Goal: Task Accomplishment & Management: Manage account settings

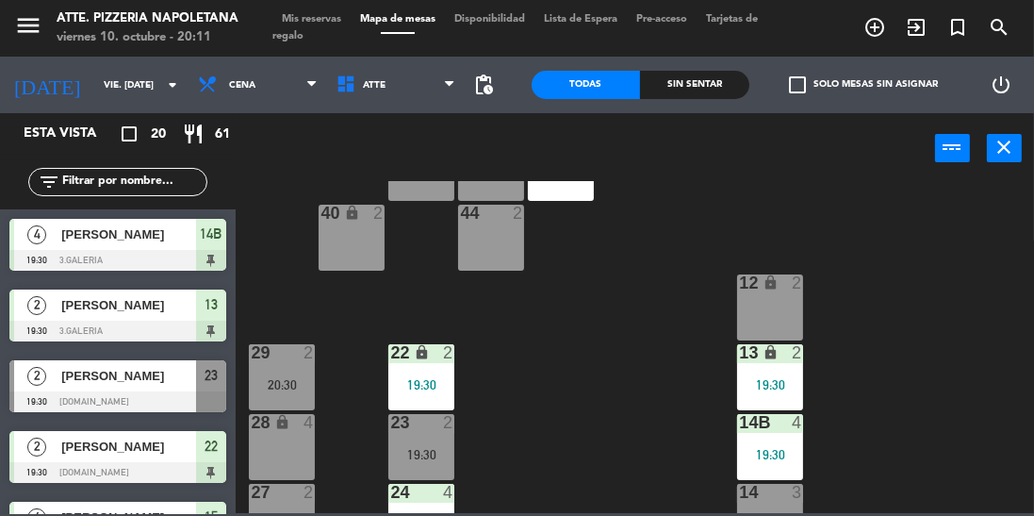
scroll to position [78, 0]
click at [431, 375] on div "22 lock 2 19:30" at bounding box center [421, 378] width 66 height 66
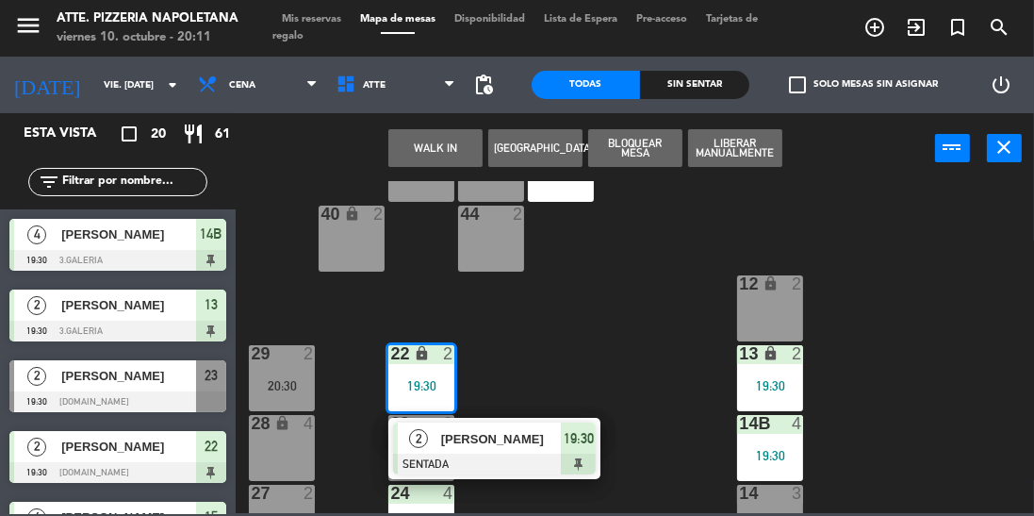
click at [569, 359] on div "43 2 20:00 42 lock 4 41B lock 2 20:30 44 2 40 lock 2 12 lock 2 13 lock 2 19:30 …" at bounding box center [640, 347] width 788 height 332
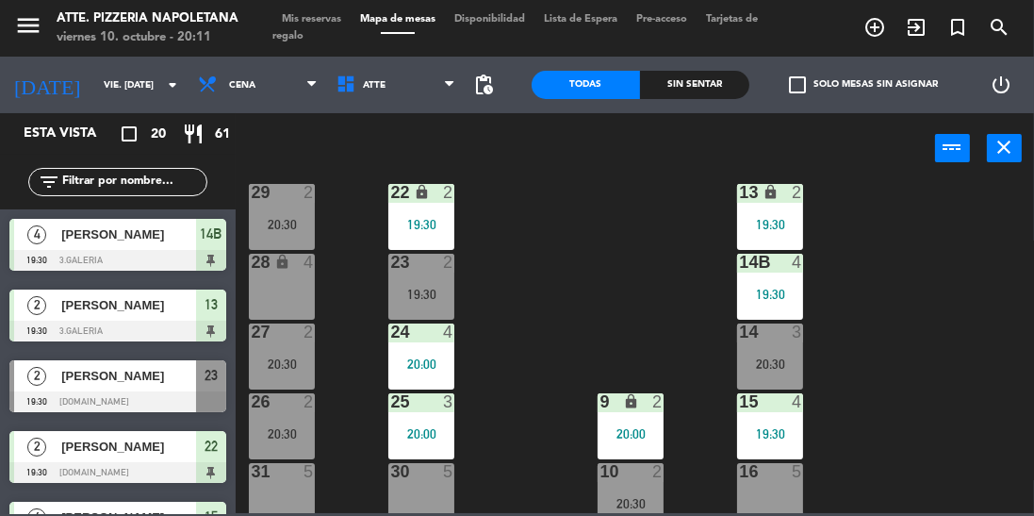
scroll to position [248, 0]
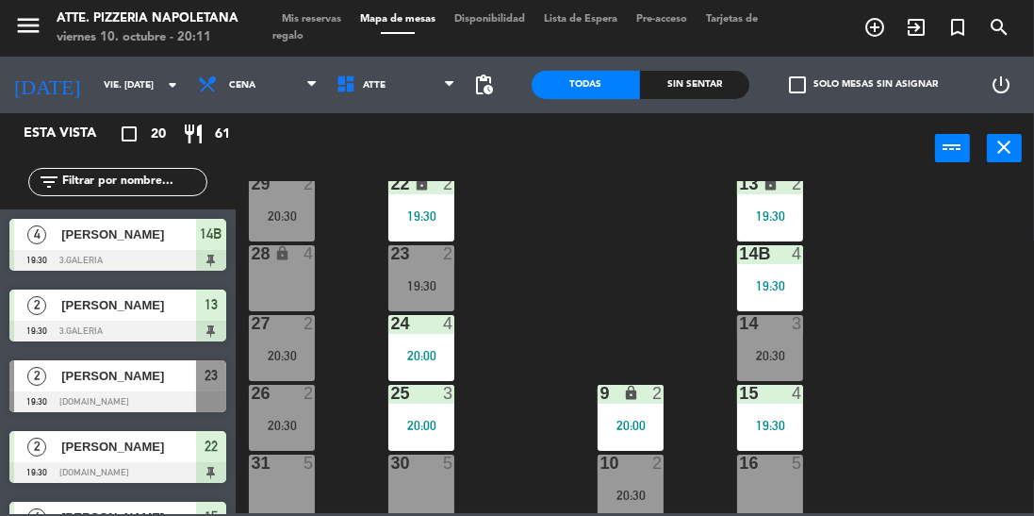
click at [135, 458] on div "[PERSON_NAME]" at bounding box center [127, 446] width 137 height 31
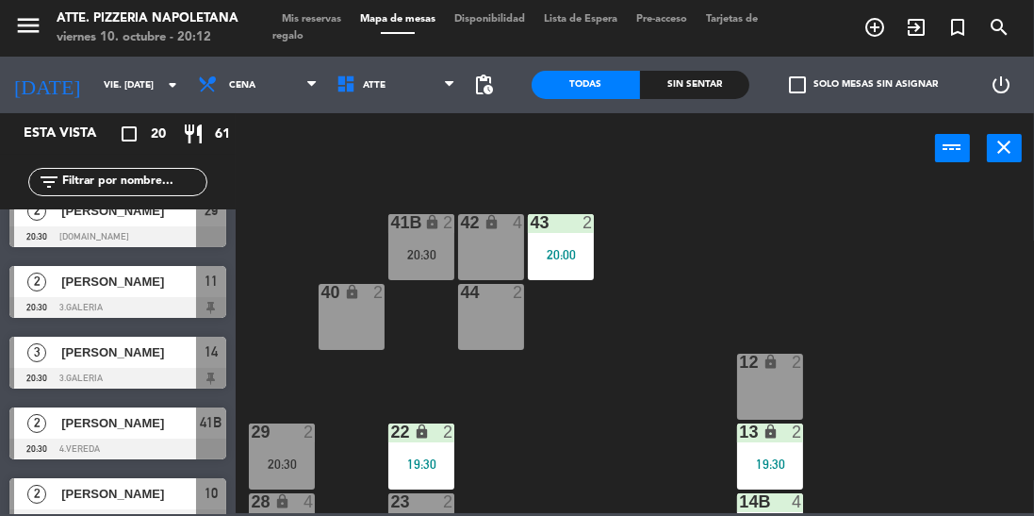
scroll to position [950, 0]
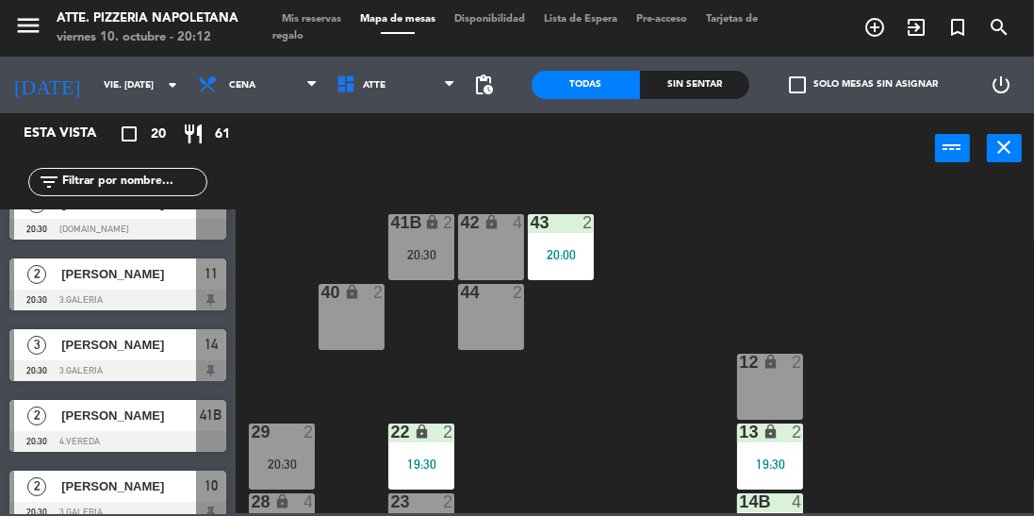
click at [171, 443] on div at bounding box center [117, 441] width 217 height 21
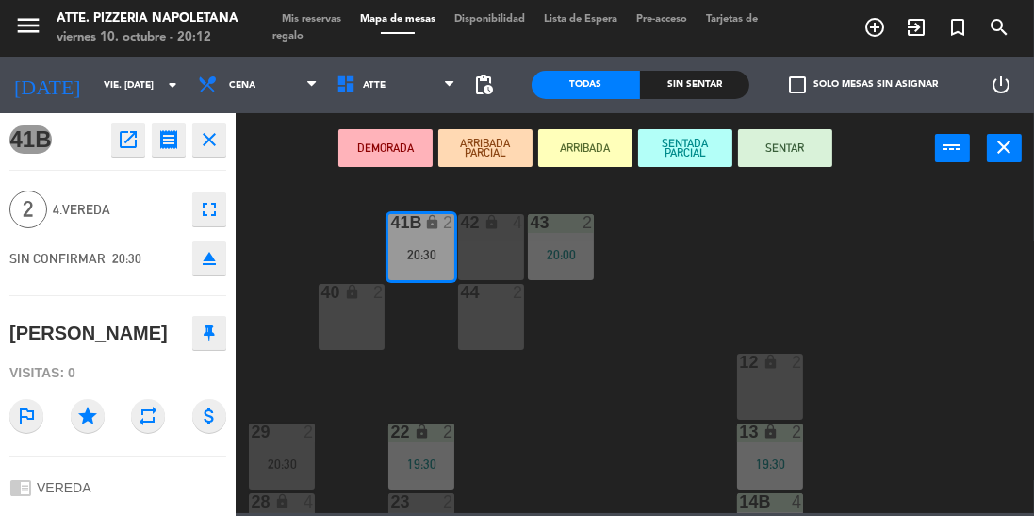
click at [401, 361] on div "43 2 20:00 42 lock 4 41B lock 2 20:30 44 2 40 lock 2 12 lock 2 13 lock 2 19:30 …" at bounding box center [640, 347] width 788 height 332
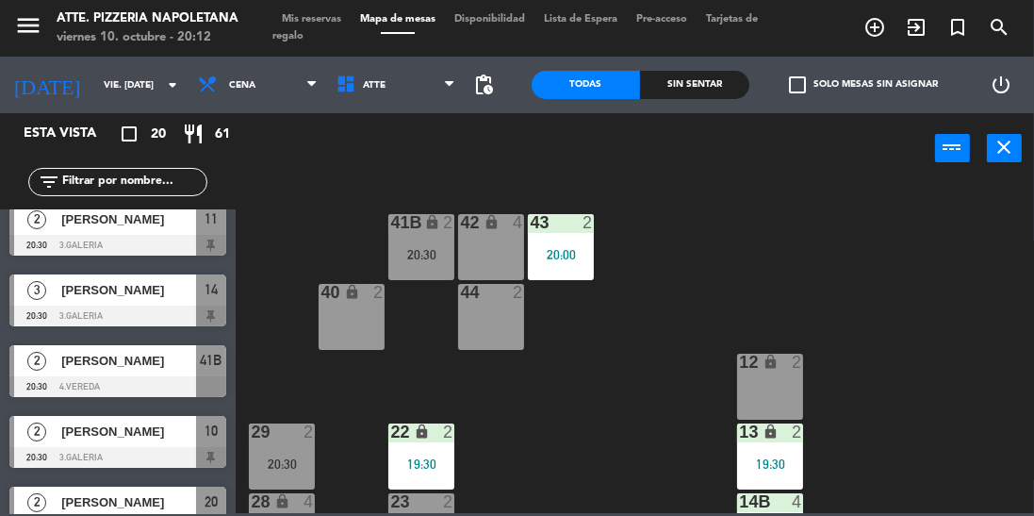
scroll to position [1109, 0]
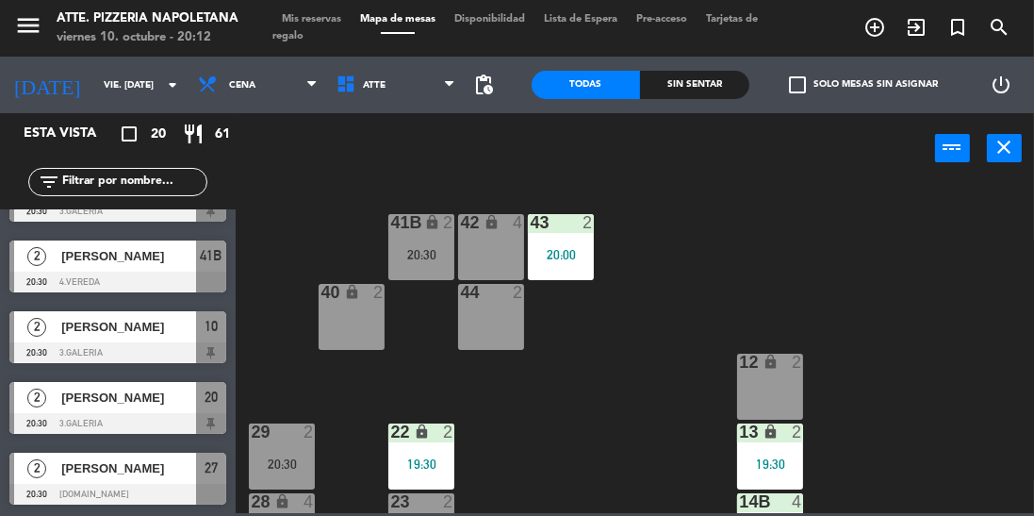
click at [163, 266] on span "[PERSON_NAME]" at bounding box center [128, 256] width 135 height 20
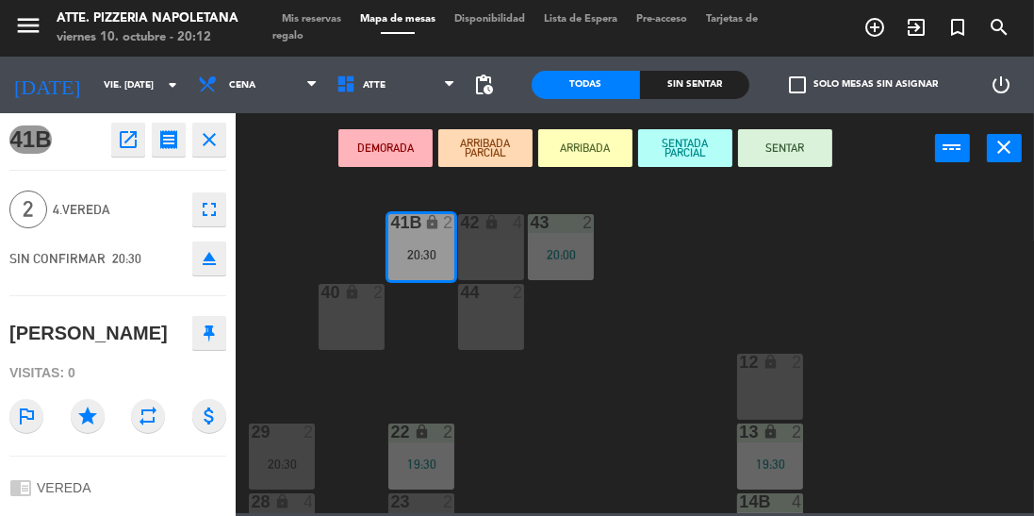
click at [401, 139] on button "DEMORADA" at bounding box center [385, 148] width 94 height 38
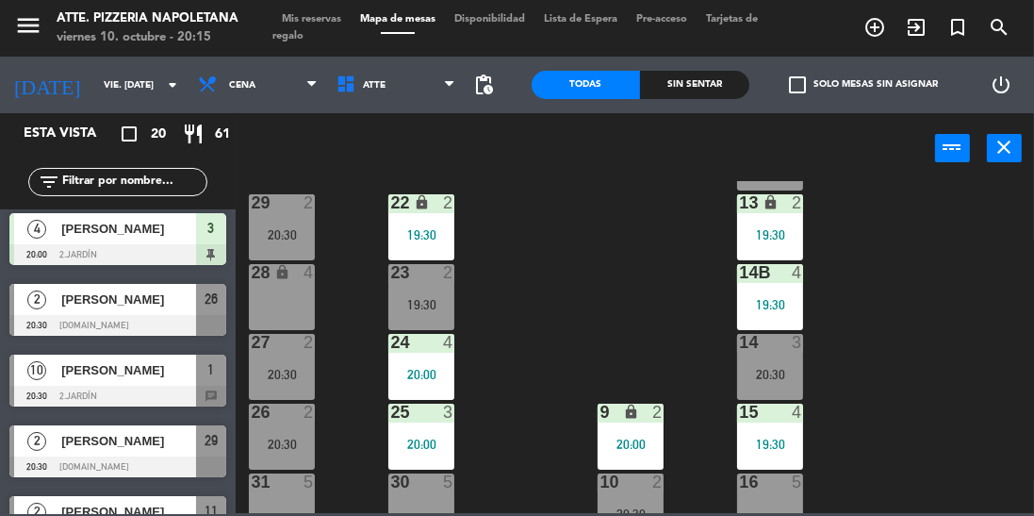
scroll to position [711, 0]
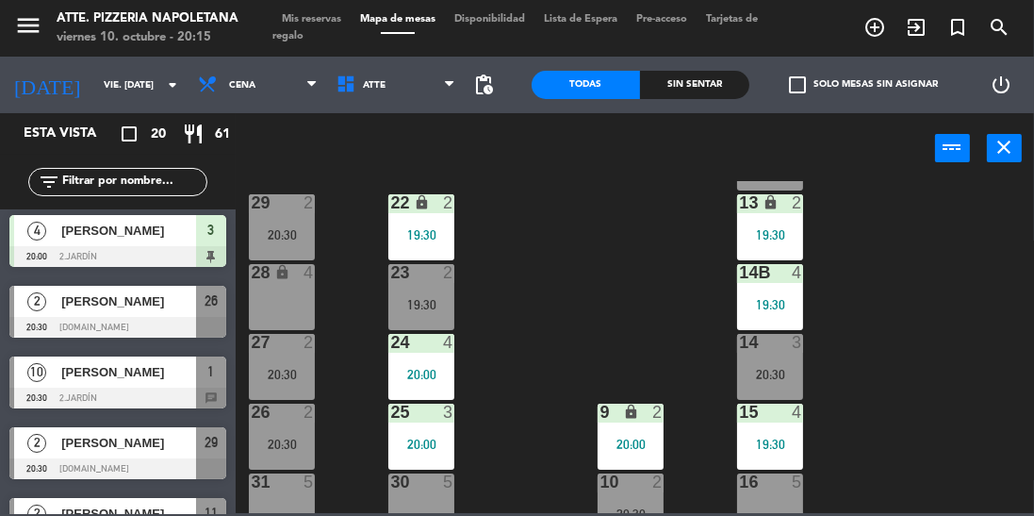
click at [313, 4] on div "menu Atte. Pizzeria Napoletana viernes 10. octubre - 20:15 Mis reservas Mapa de…" at bounding box center [517, 28] width 1034 height 57
click at [329, 20] on span "Mis reservas" at bounding box center [311, 19] width 78 height 10
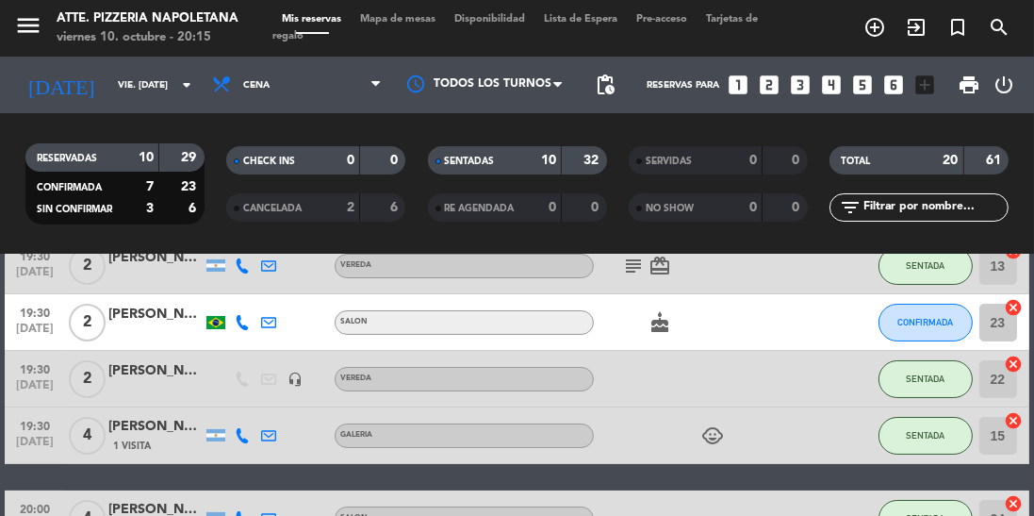
scroll to position [133, 0]
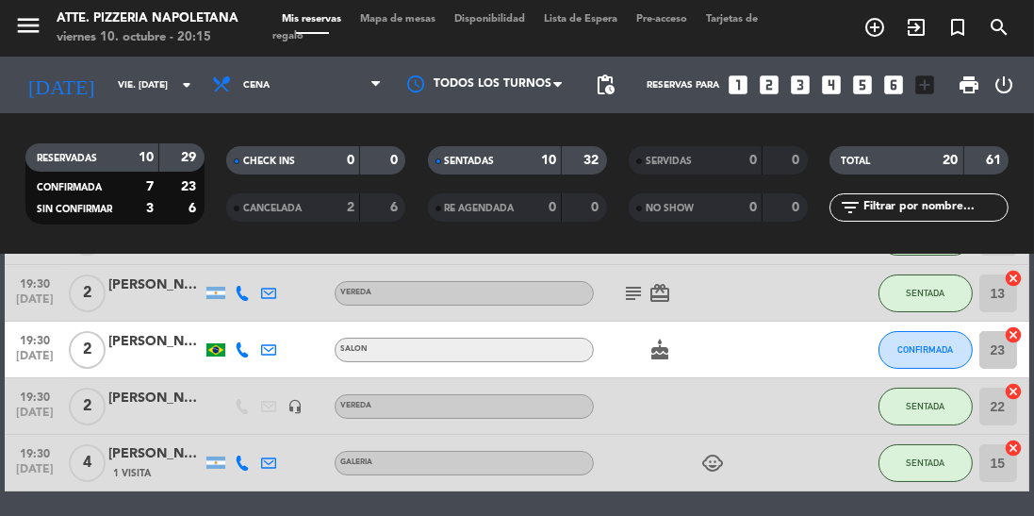
click at [144, 351] on div "[PERSON_NAME]" at bounding box center [155, 342] width 94 height 22
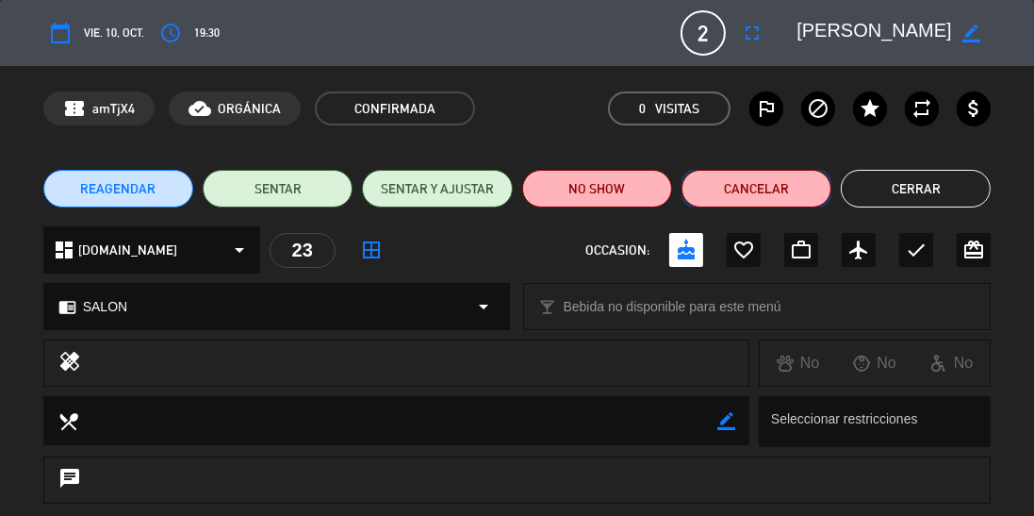
click at [752, 193] on button "Cancelar" at bounding box center [757, 189] width 150 height 38
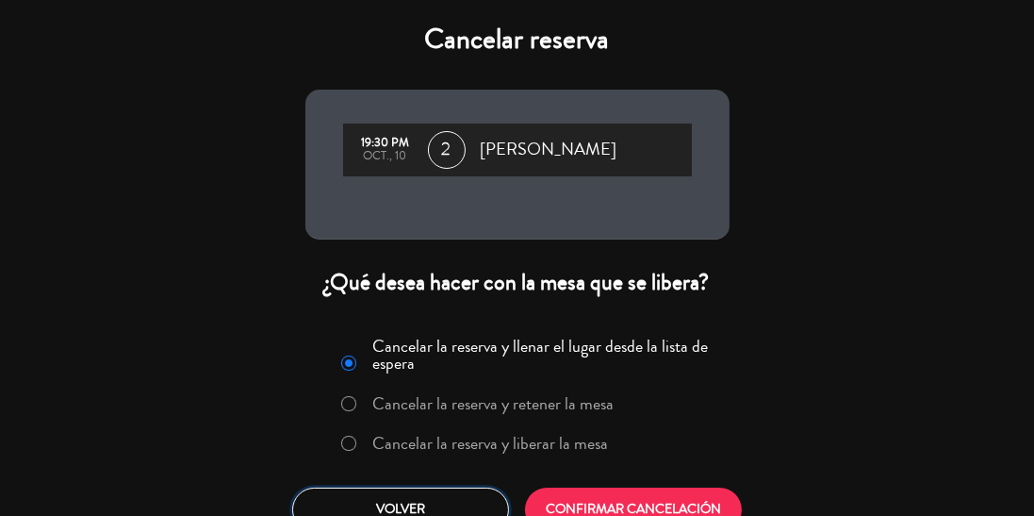
click at [396, 513] on button "Volver" at bounding box center [400, 509] width 217 height 44
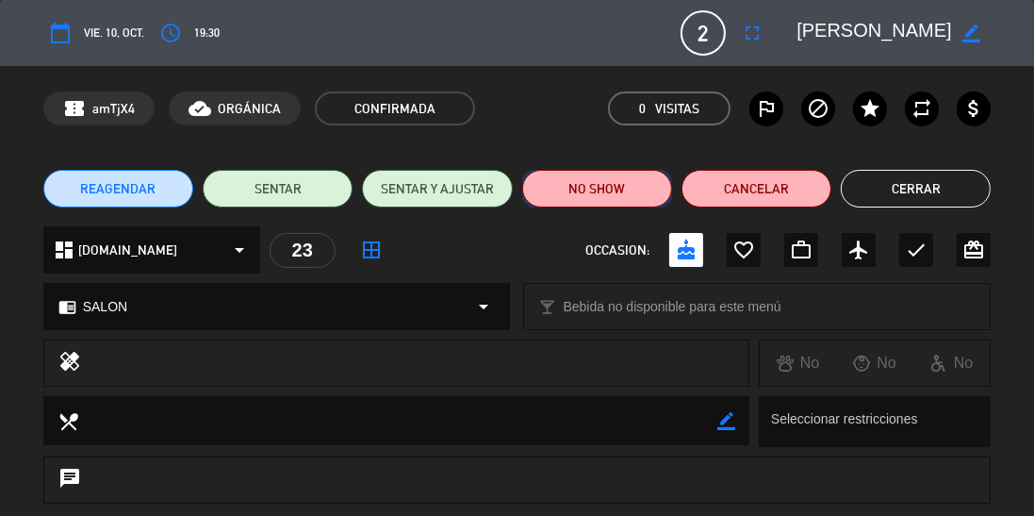
click at [584, 178] on button "NO SHOW" at bounding box center [597, 189] width 150 height 38
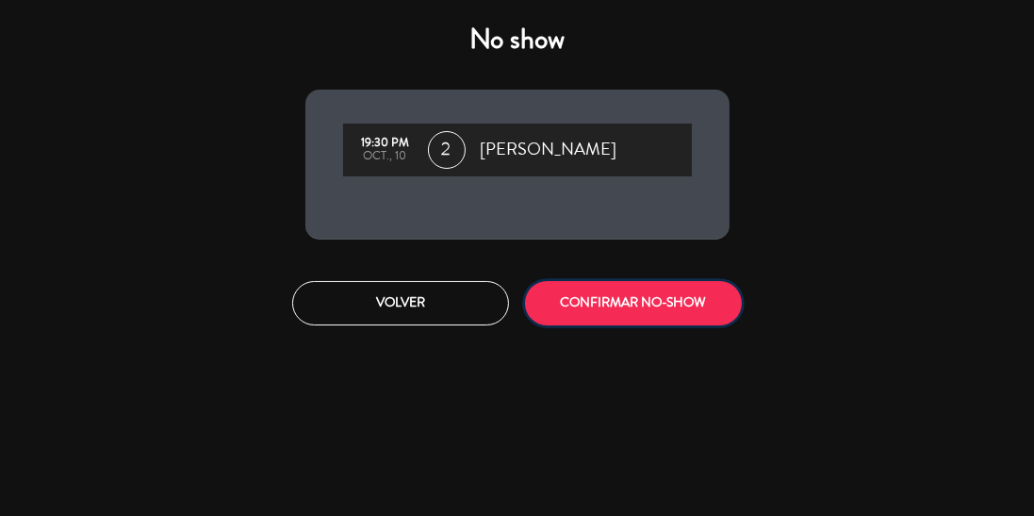
click at [606, 314] on button "CONFIRMAR NO-SHOW" at bounding box center [633, 303] width 217 height 44
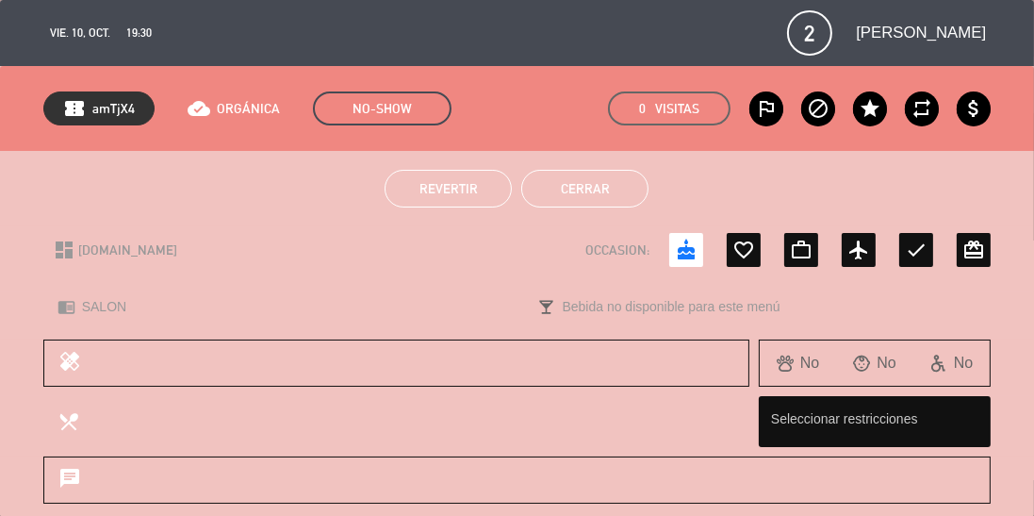
click at [613, 185] on button "Cerrar" at bounding box center [584, 189] width 127 height 38
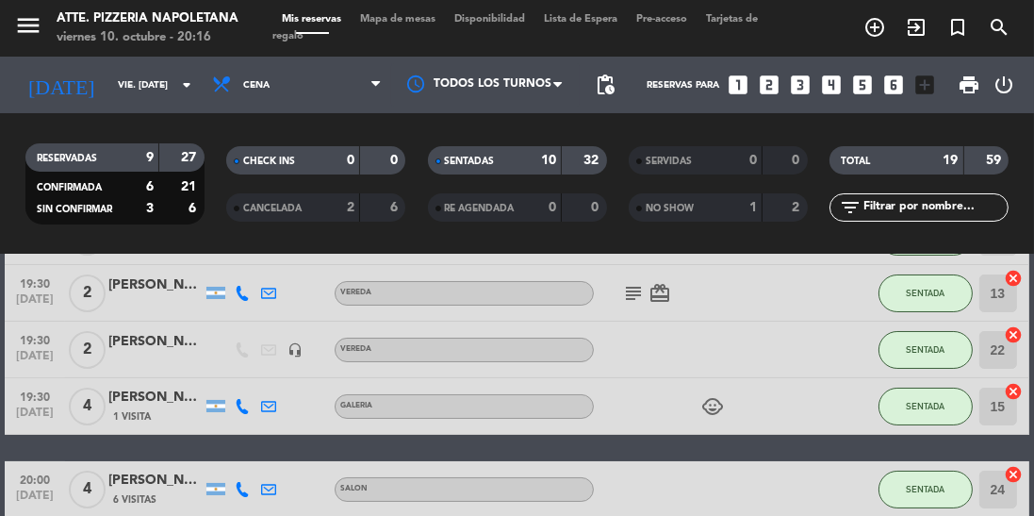
click at [413, 14] on span "Mapa de mesas" at bounding box center [398, 19] width 94 height 10
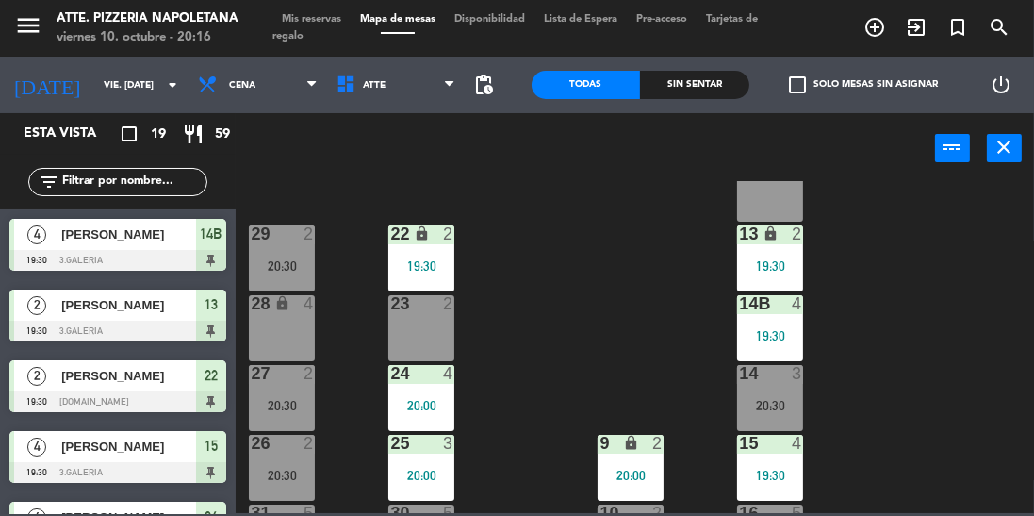
scroll to position [216, 0]
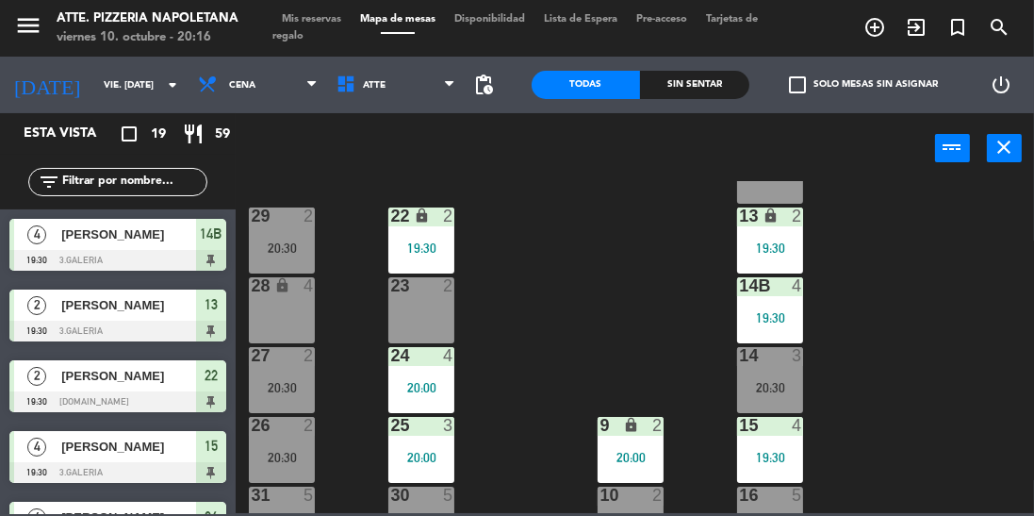
click at [445, 232] on div "22 lock 2 19:30" at bounding box center [421, 240] width 66 height 66
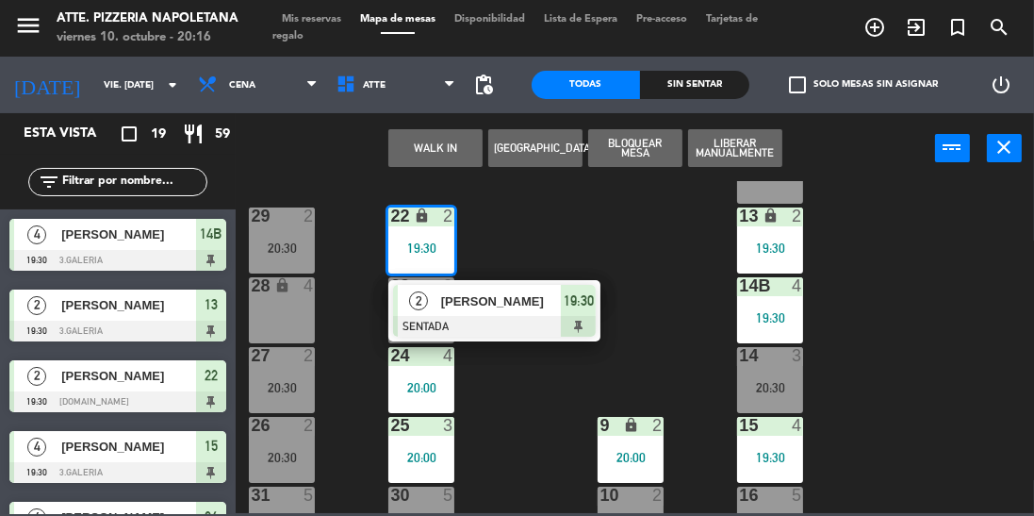
click at [605, 246] on div "43 2 20:00 42 lock 4 41B lock 2 20:30 44 2 40 lock 2 12 lock 2 13 lock 2 19:30 …" at bounding box center [640, 347] width 788 height 332
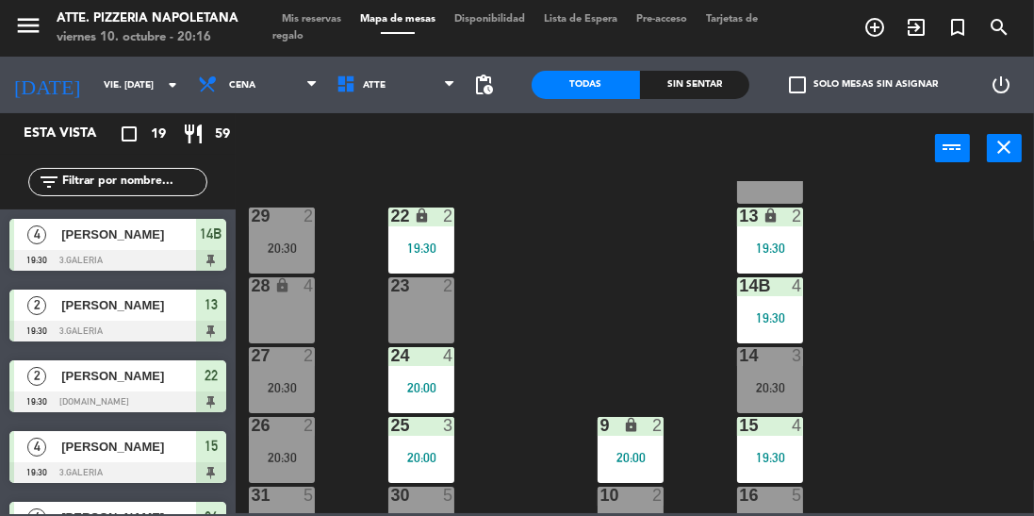
click at [419, 251] on div "19:30" at bounding box center [421, 247] width 66 height 13
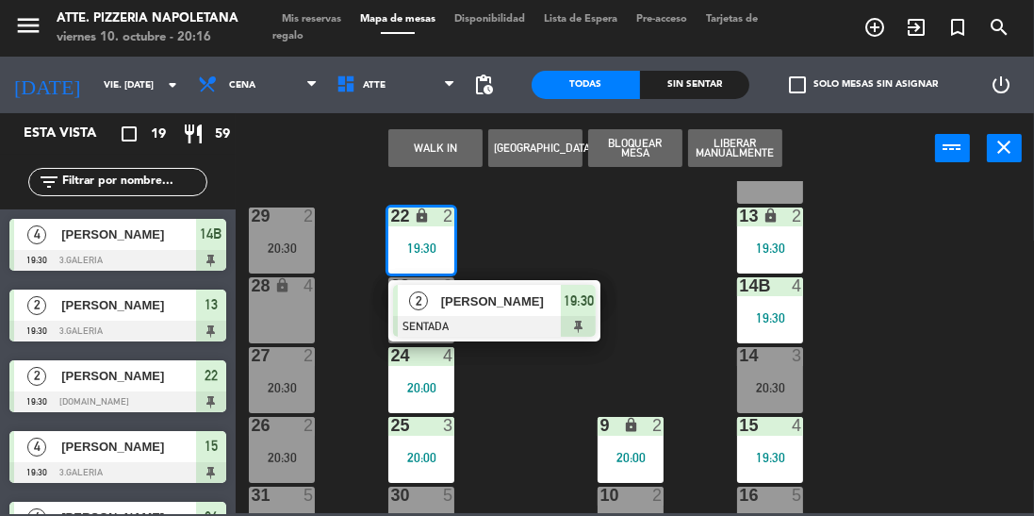
click at [430, 316] on div at bounding box center [494, 326] width 203 height 21
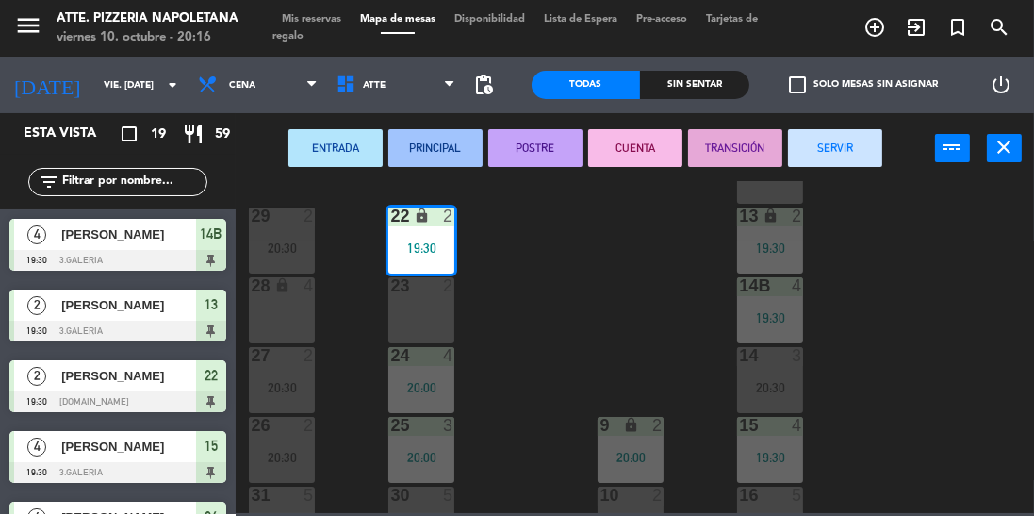
click at [431, 316] on div "23 2" at bounding box center [421, 310] width 66 height 66
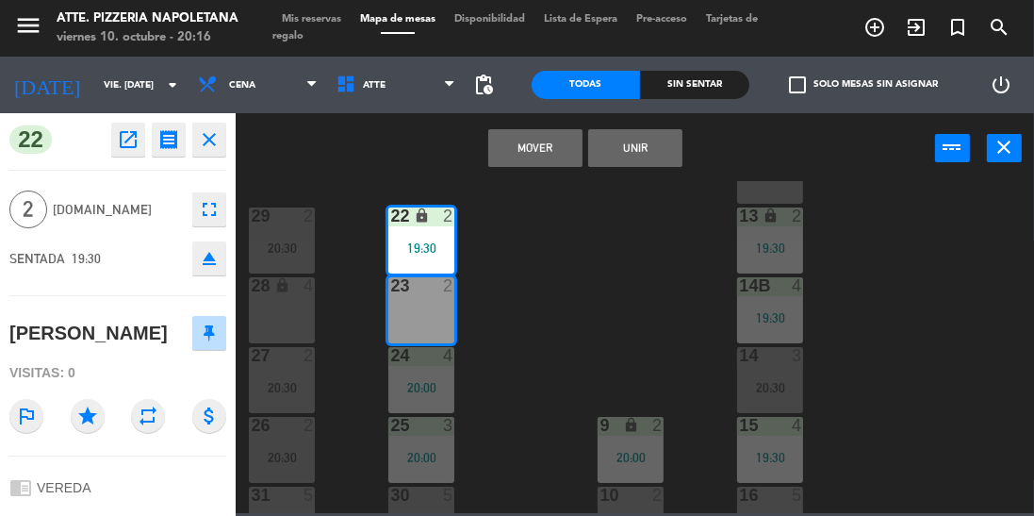
click at [523, 136] on button "Mover" at bounding box center [535, 148] width 94 height 38
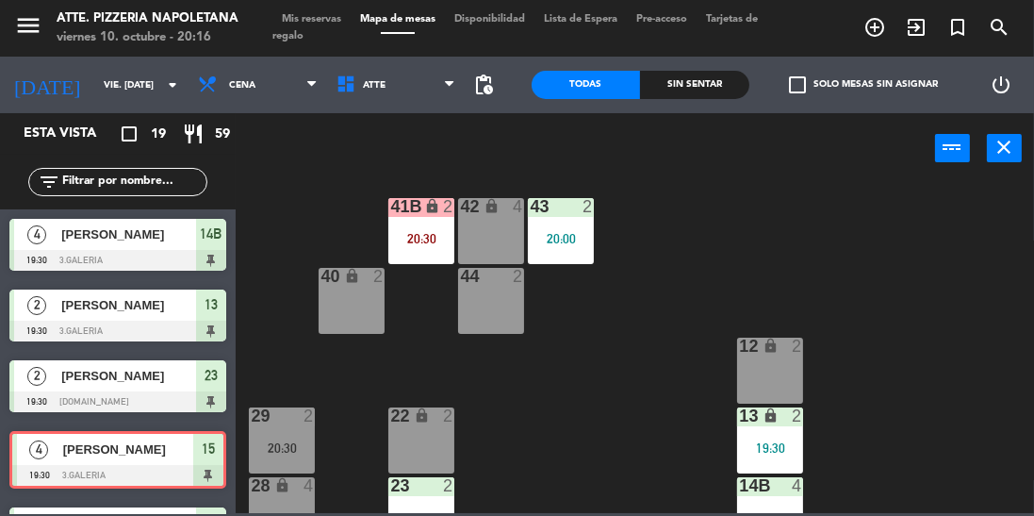
scroll to position [0, 0]
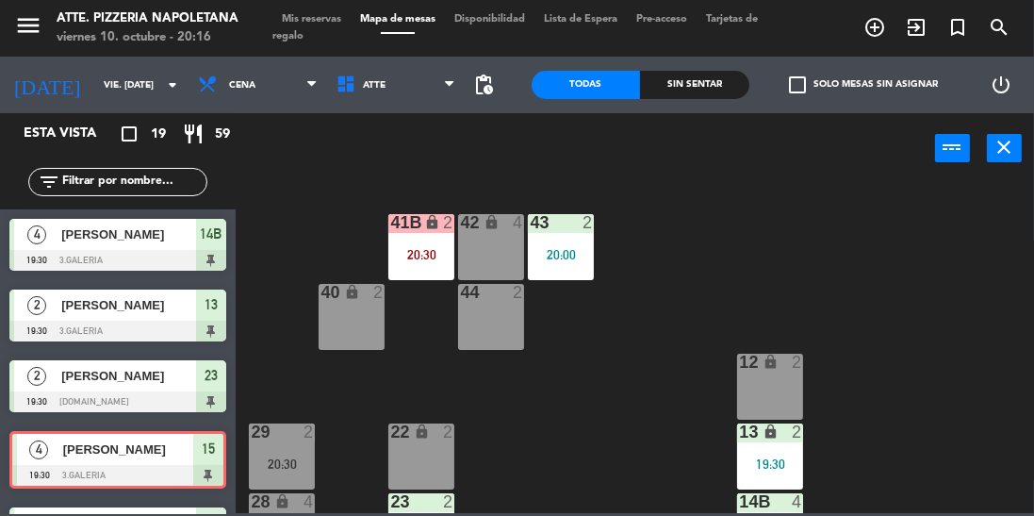
click at [555, 264] on div "43 2 20:00" at bounding box center [561, 247] width 66 height 66
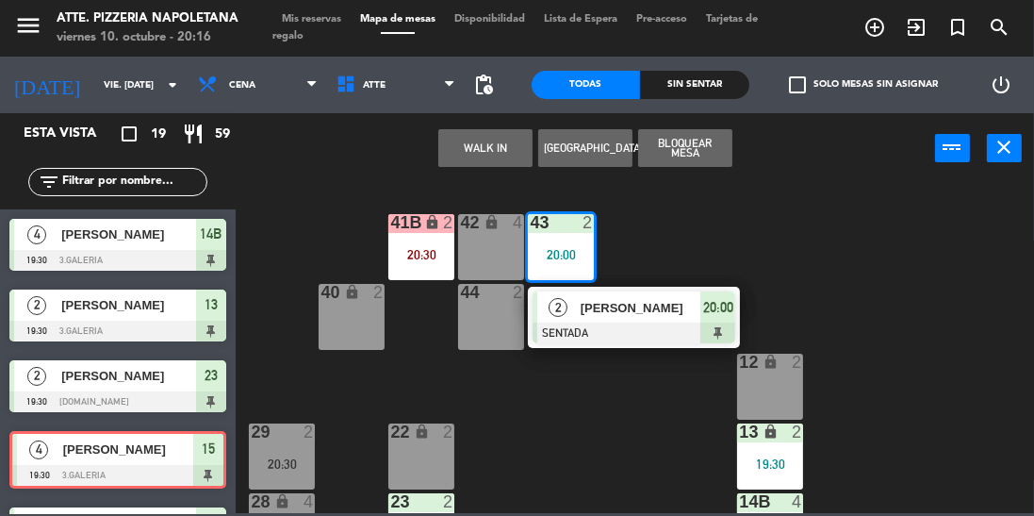
click at [424, 456] on div "22 lock 2" at bounding box center [421, 456] width 66 height 66
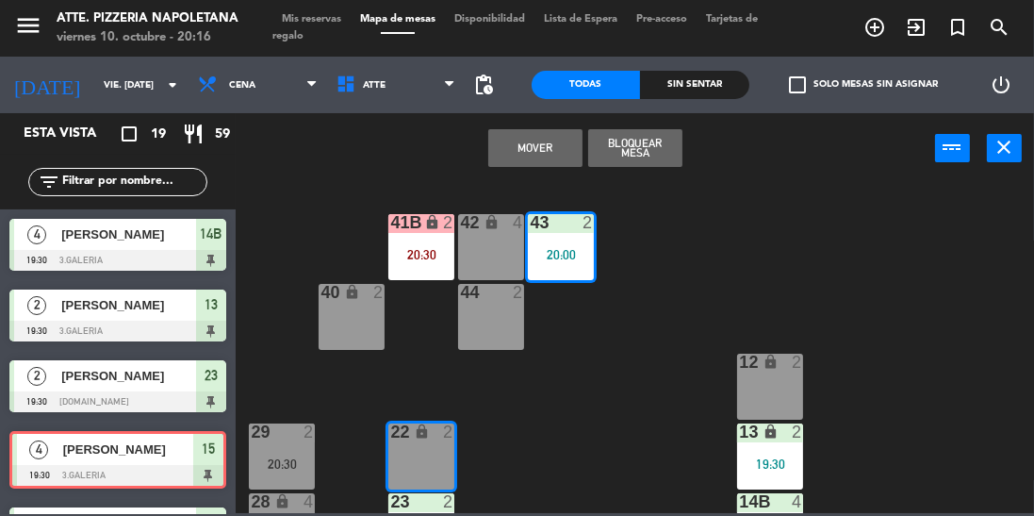
click at [537, 156] on button "Mover" at bounding box center [535, 148] width 94 height 38
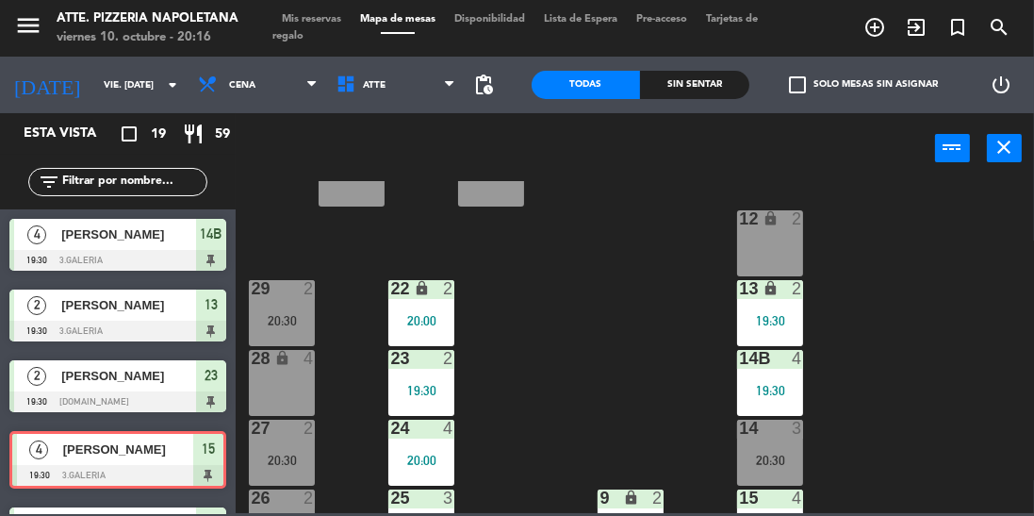
scroll to position [136, 0]
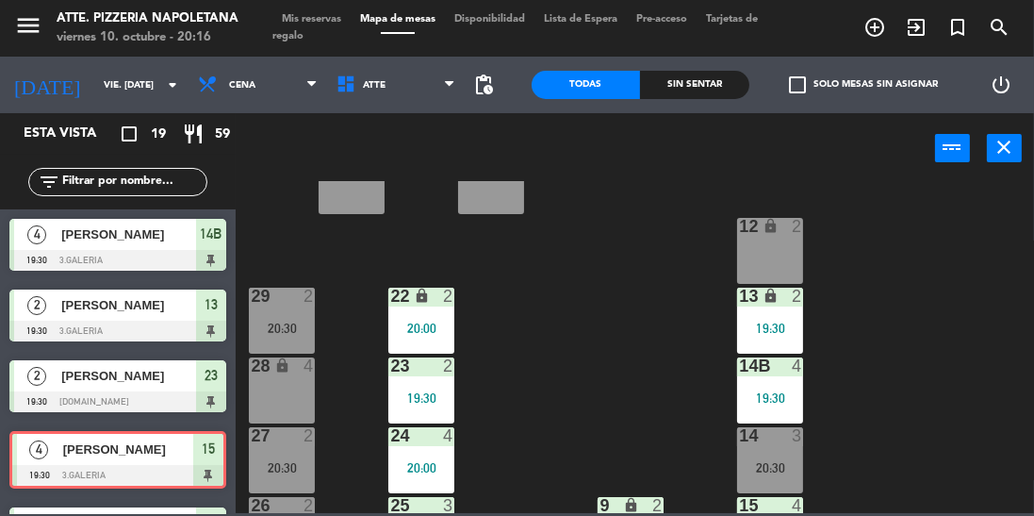
click at [432, 404] on div "19:30" at bounding box center [421, 397] width 66 height 13
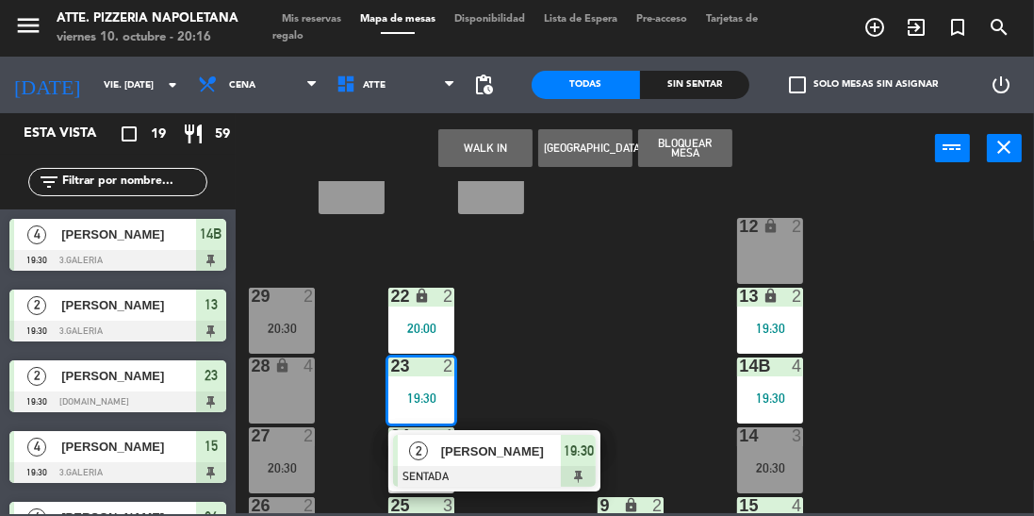
click at [140, 383] on span "[PERSON_NAME]" at bounding box center [128, 376] width 135 height 20
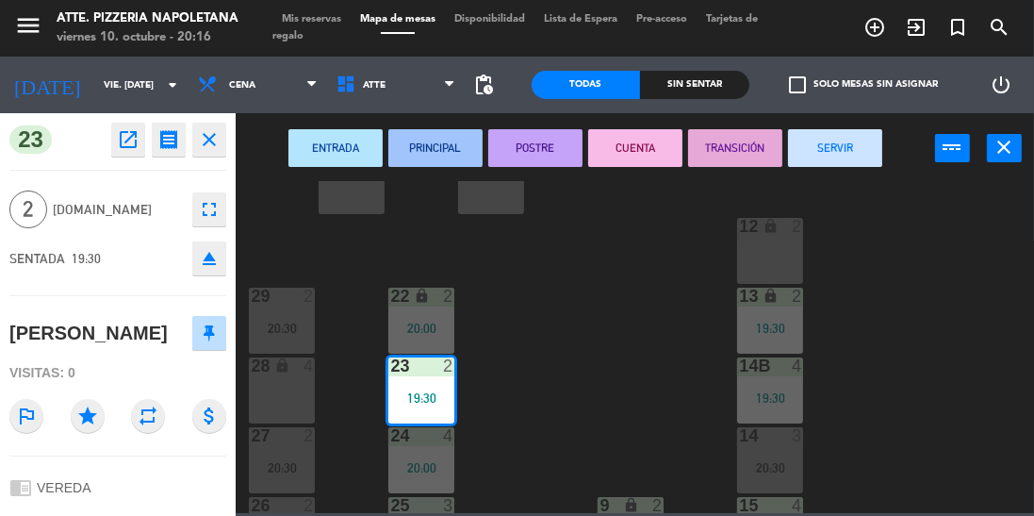
click at [810, 138] on button "SERVIR" at bounding box center [835, 148] width 94 height 38
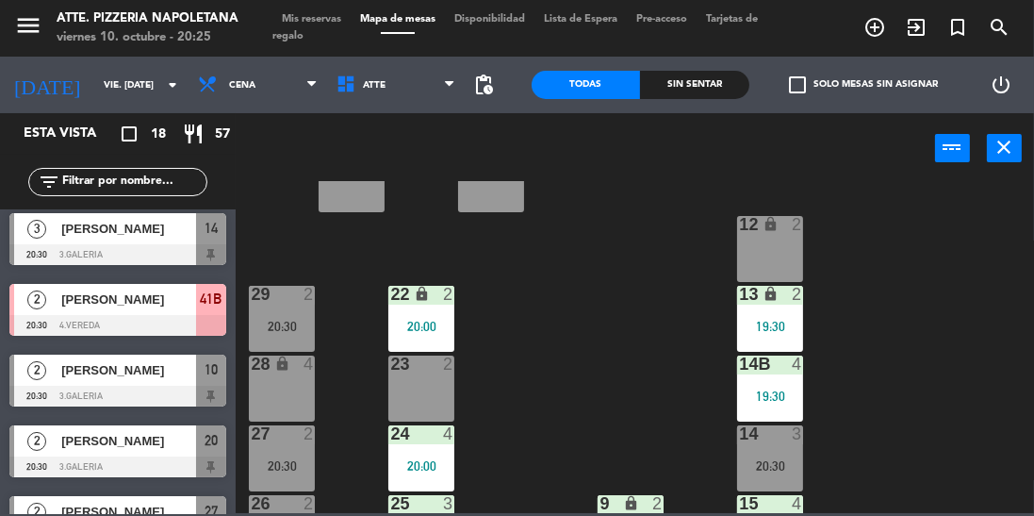
scroll to position [967, 0]
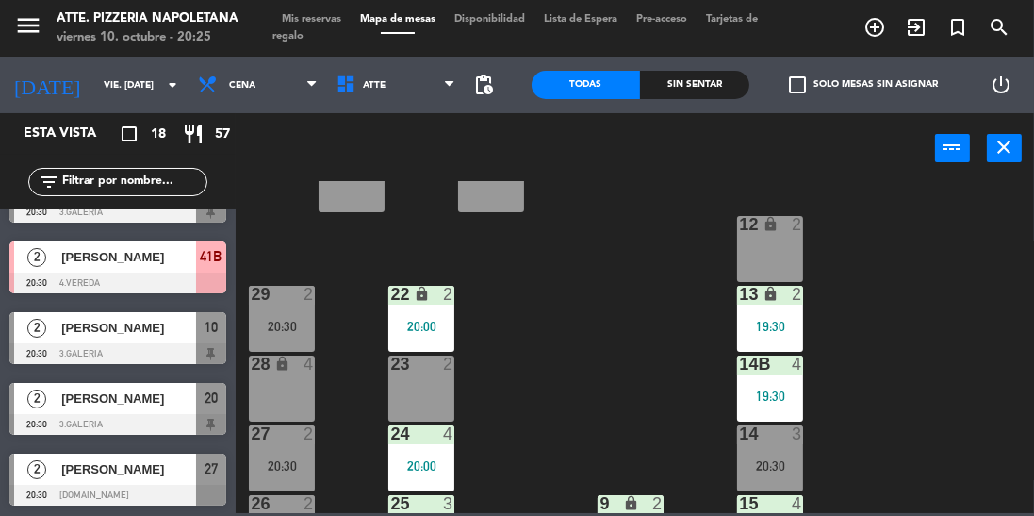
click at [288, 15] on span "Mis reservas" at bounding box center [311, 19] width 78 height 10
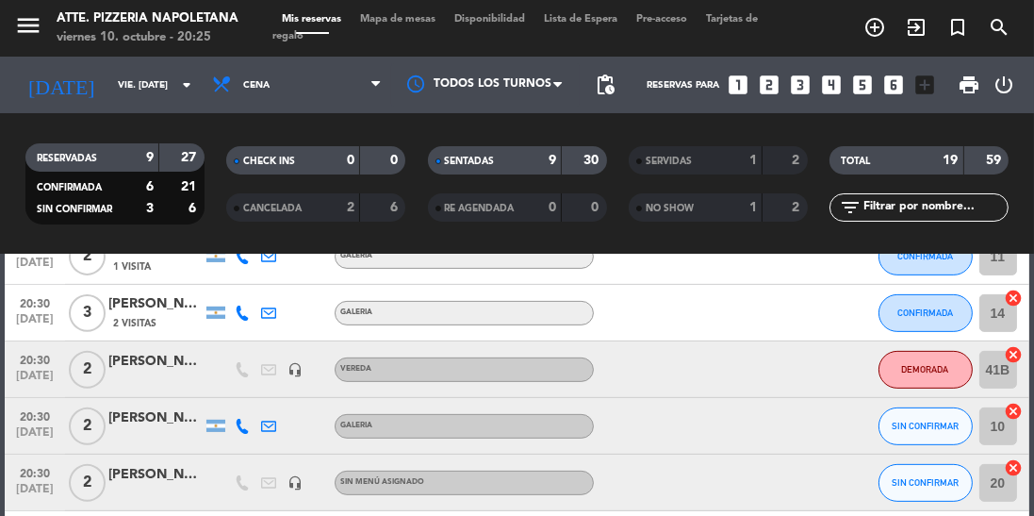
scroll to position [899, 0]
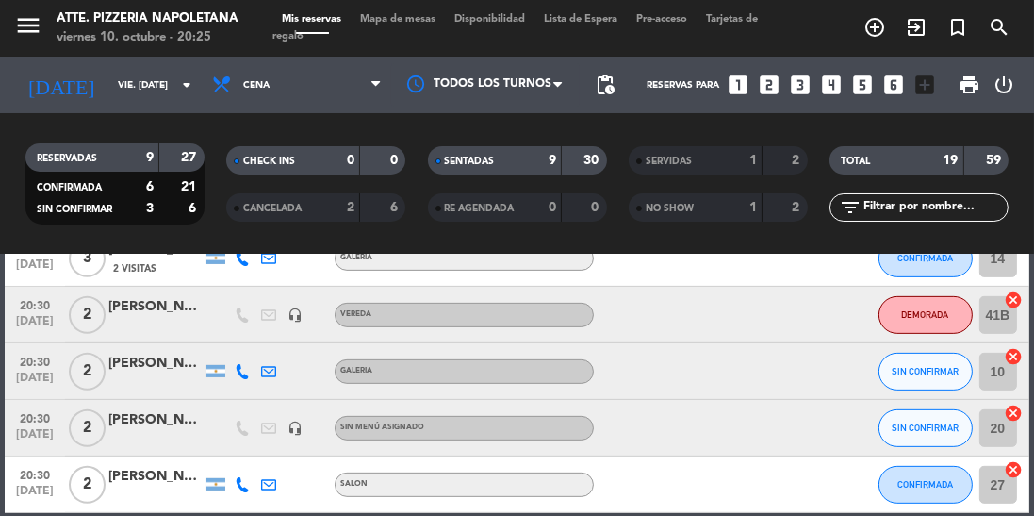
click at [146, 309] on div "[PERSON_NAME]" at bounding box center [155, 307] width 94 height 22
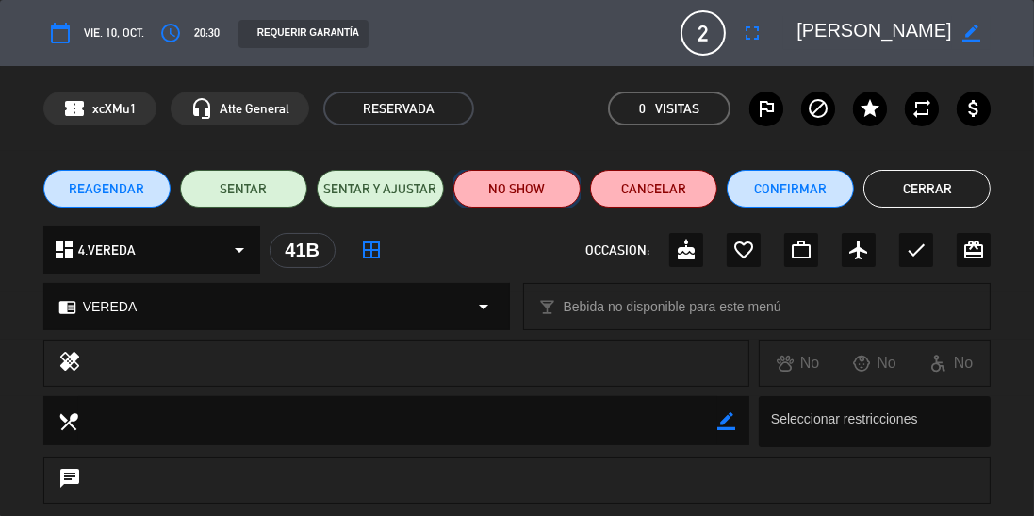
click at [498, 188] on button "NO SHOW" at bounding box center [516, 189] width 127 height 38
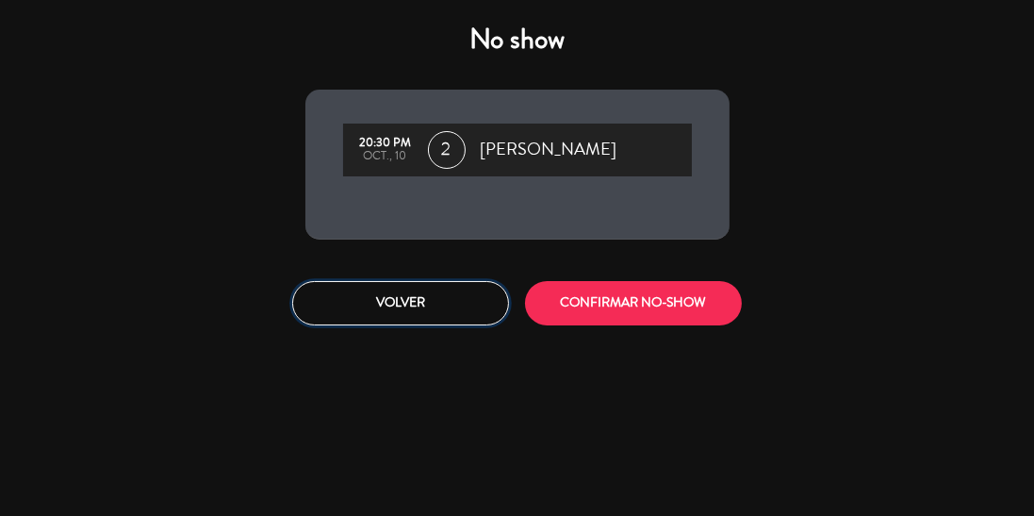
click at [463, 305] on button "Volver" at bounding box center [400, 303] width 217 height 44
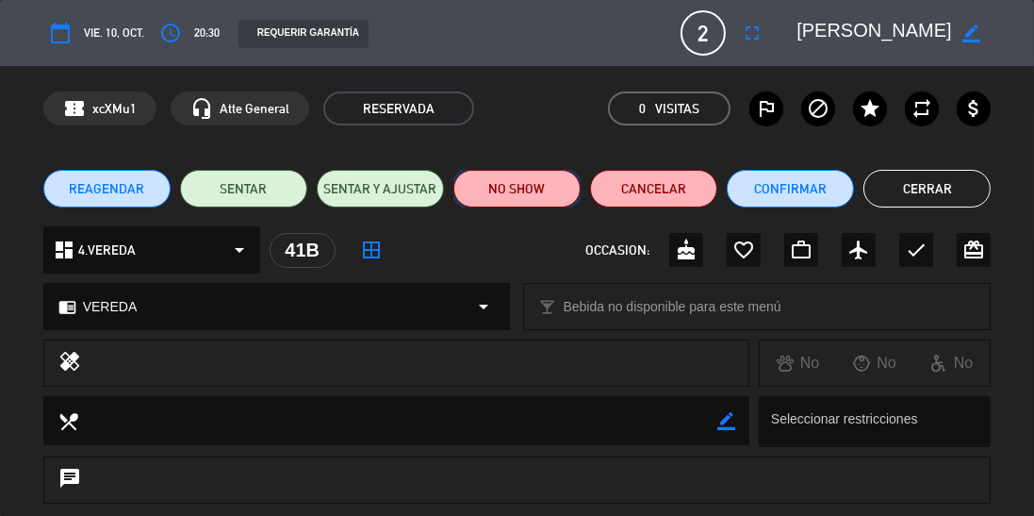
click at [494, 192] on button "NO SHOW" at bounding box center [516, 189] width 127 height 38
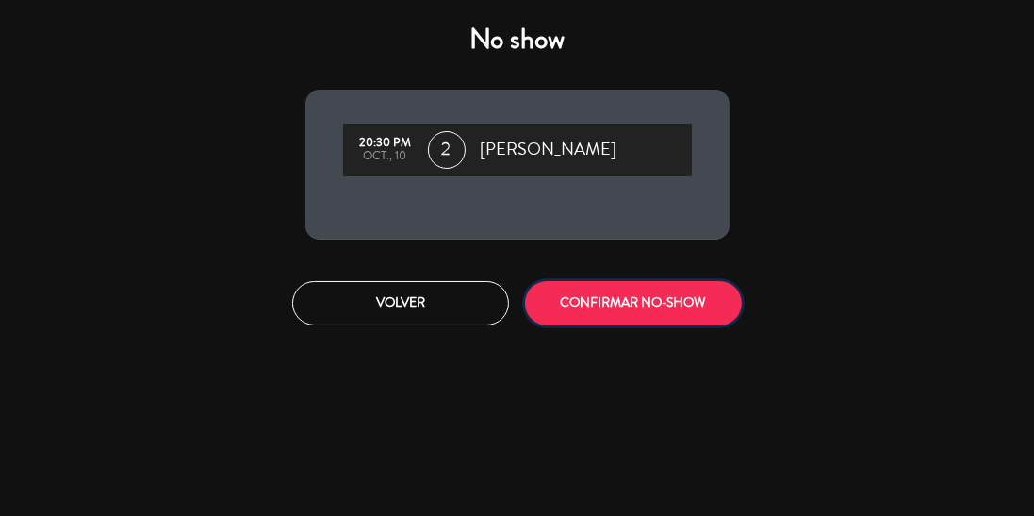
click at [615, 311] on button "CONFIRMAR NO-SHOW" at bounding box center [633, 303] width 217 height 44
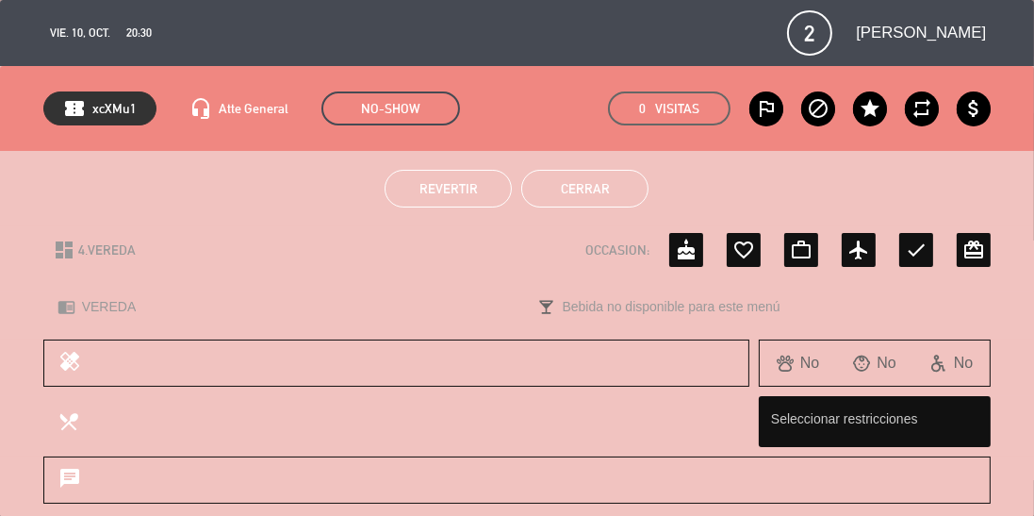
click at [551, 202] on button "Cerrar" at bounding box center [584, 189] width 127 height 38
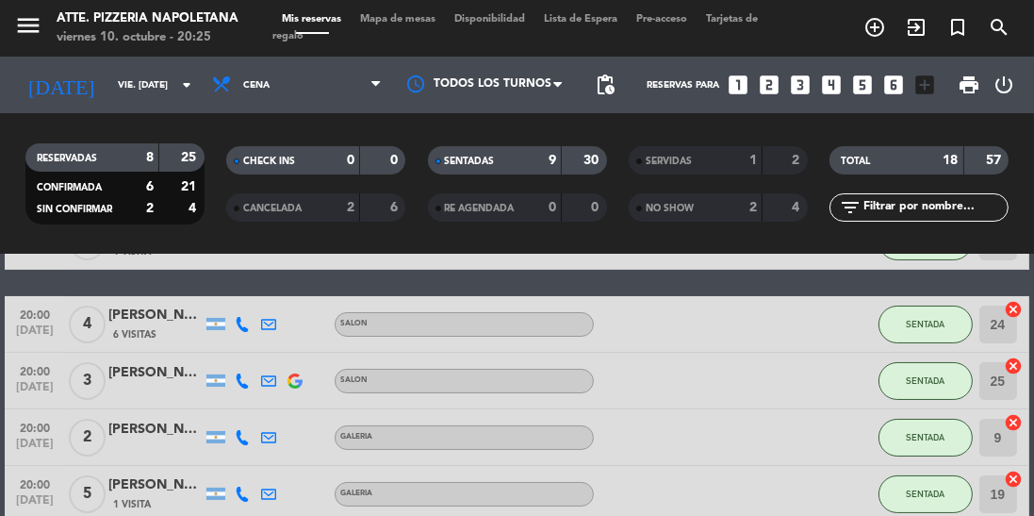
scroll to position [0, 0]
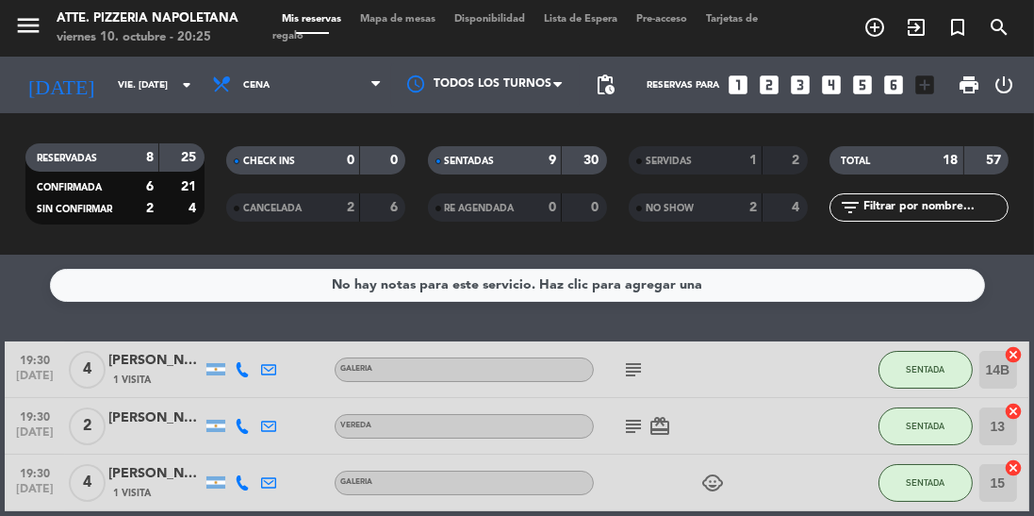
click at [400, 15] on span "Mapa de mesas" at bounding box center [398, 19] width 94 height 10
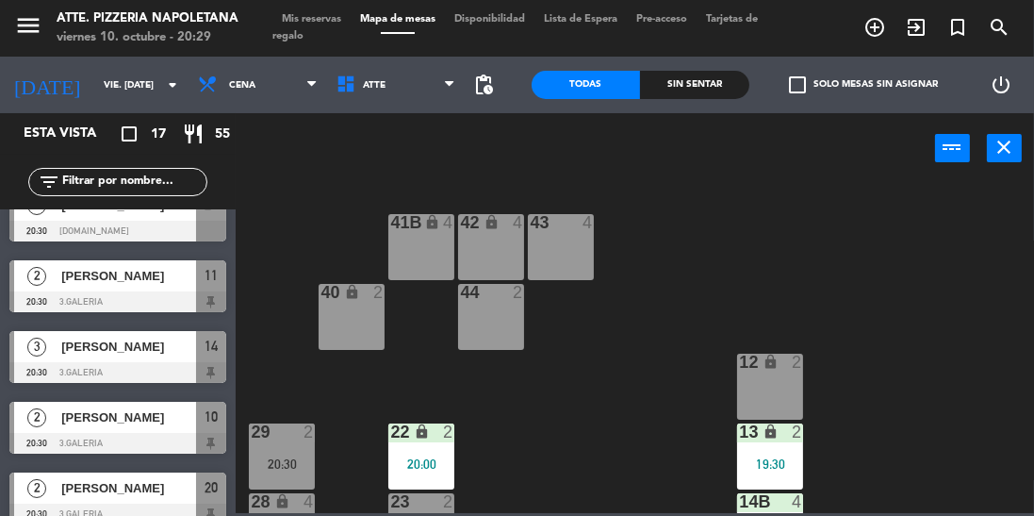
scroll to position [807, 0]
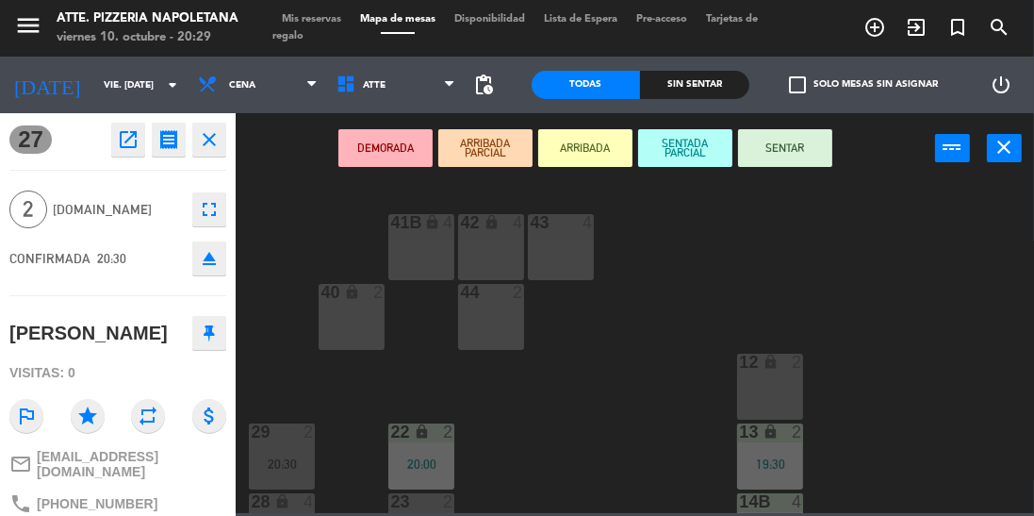
click at [804, 143] on button "SENTAR" at bounding box center [785, 148] width 94 height 38
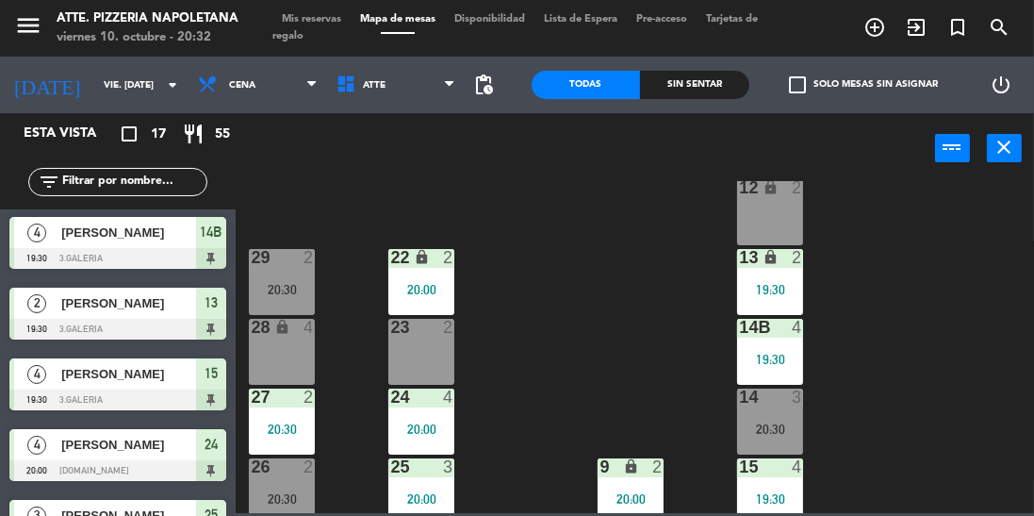
scroll to position [0, 0]
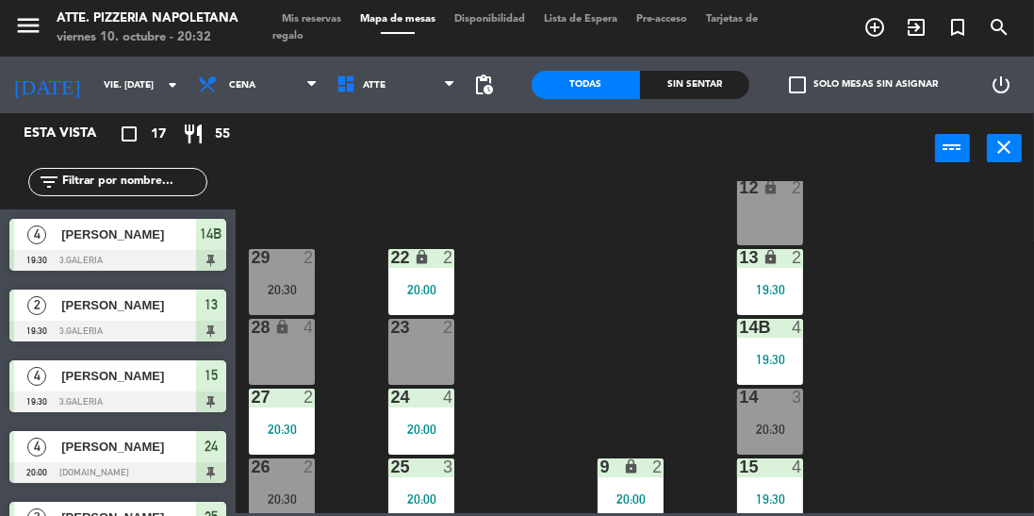
click at [45, 314] on div "2" at bounding box center [36, 304] width 45 height 31
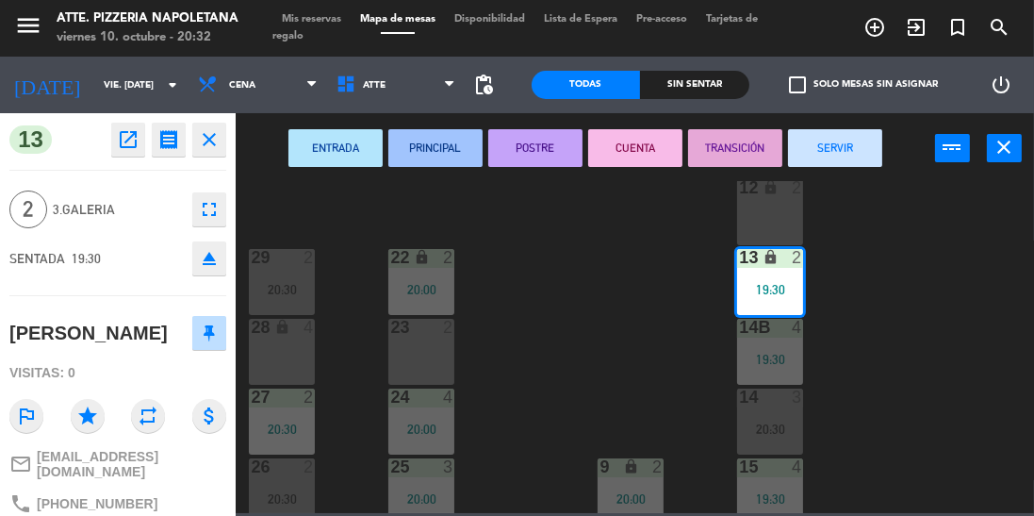
click at [824, 147] on button "SERVIR" at bounding box center [835, 148] width 94 height 38
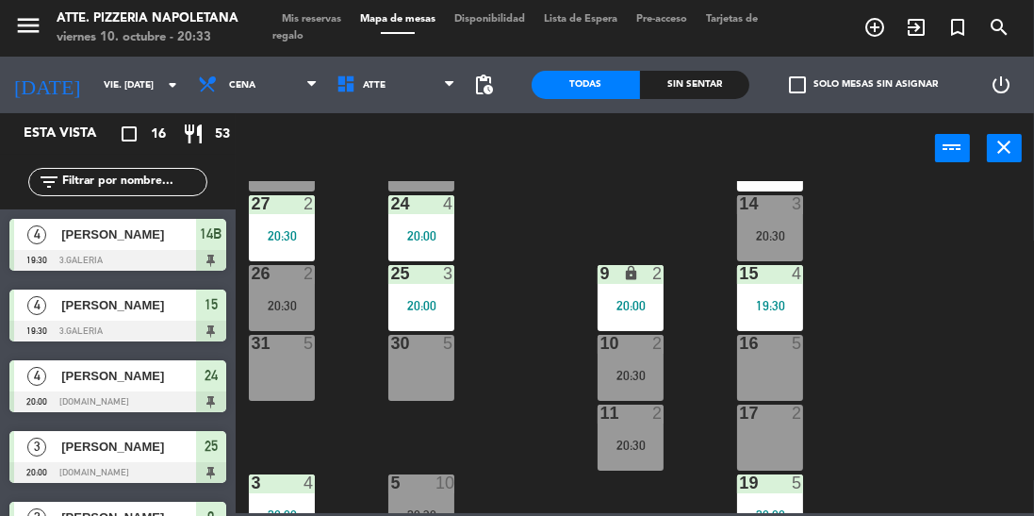
scroll to position [364, 0]
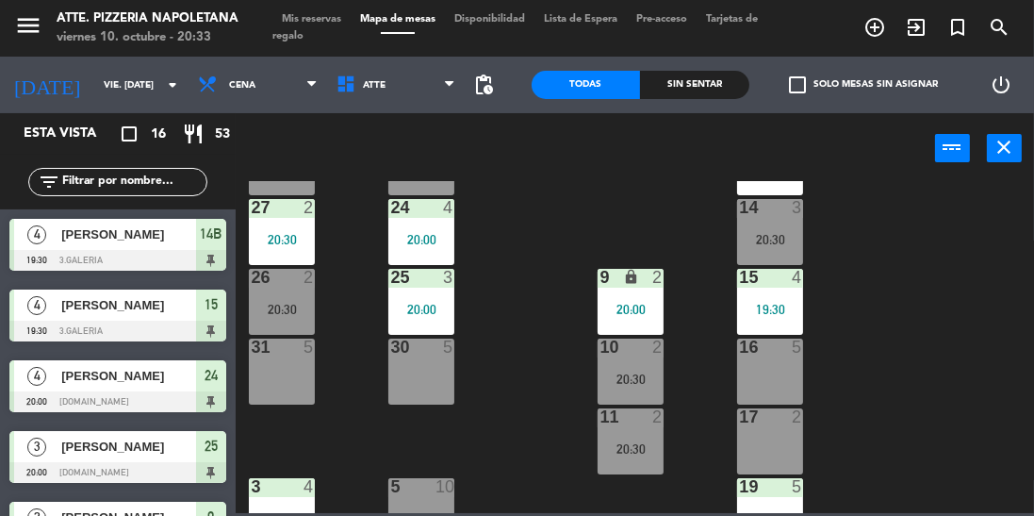
click at [61, 250] on div at bounding box center [117, 260] width 217 height 21
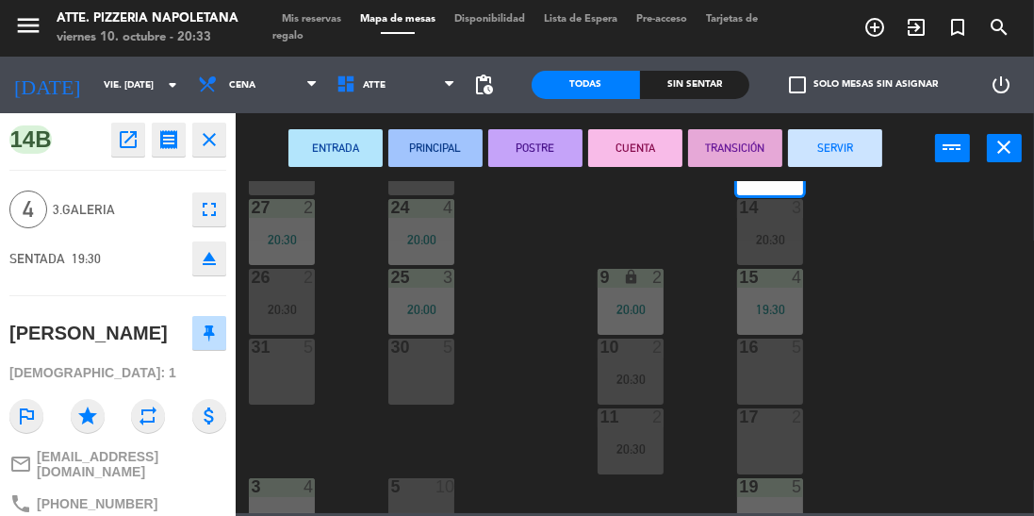
click at [441, 363] on div "30 5" at bounding box center [421, 371] width 66 height 66
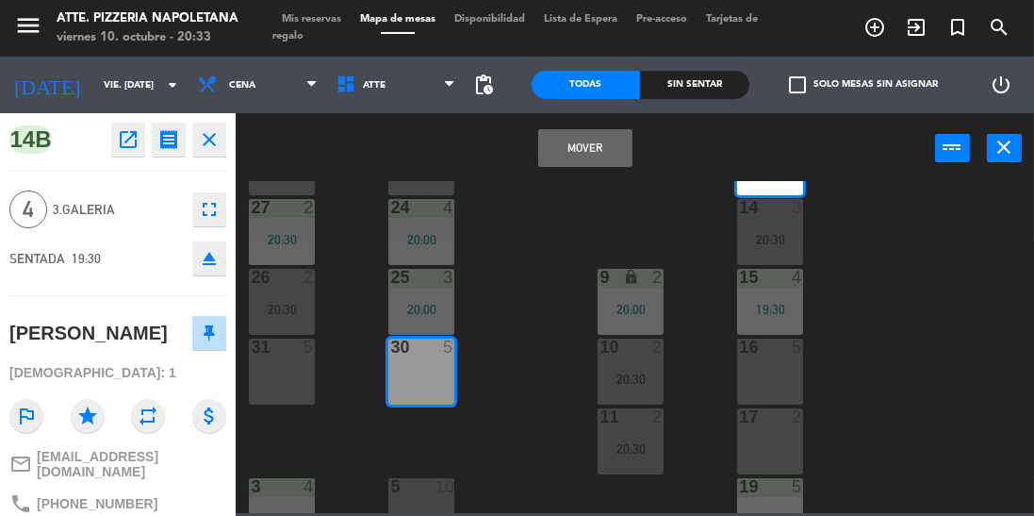
click at [613, 143] on button "Mover" at bounding box center [585, 148] width 94 height 38
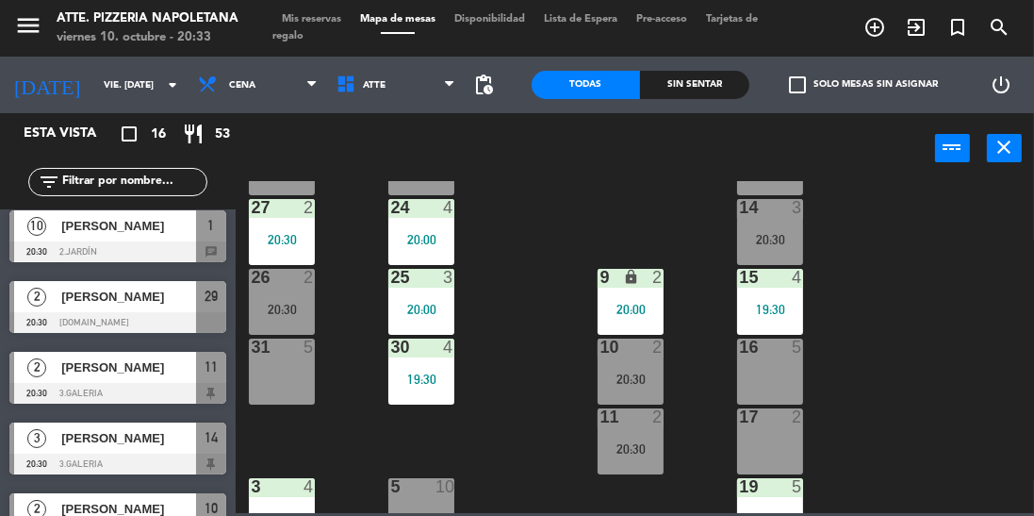
scroll to position [649, 0]
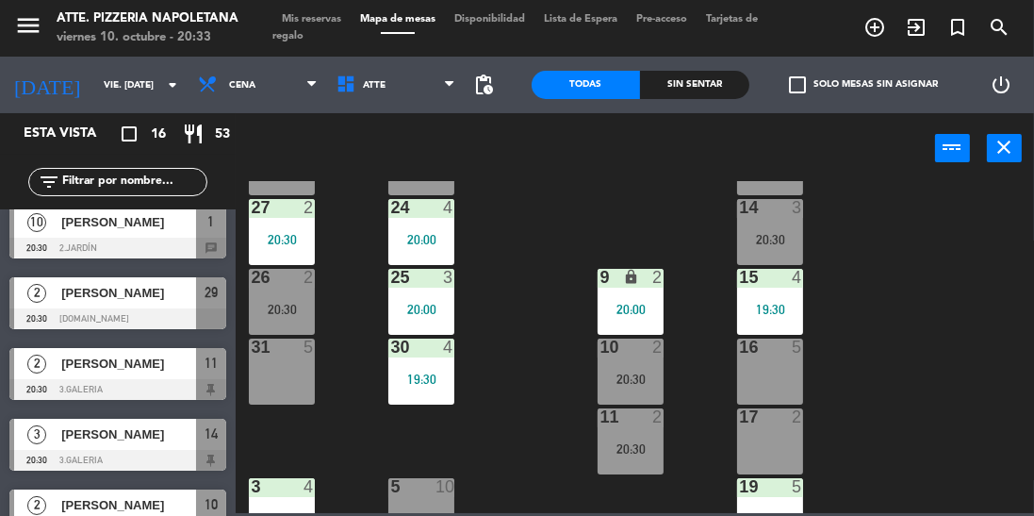
click at [90, 450] on div at bounding box center [117, 460] width 217 height 21
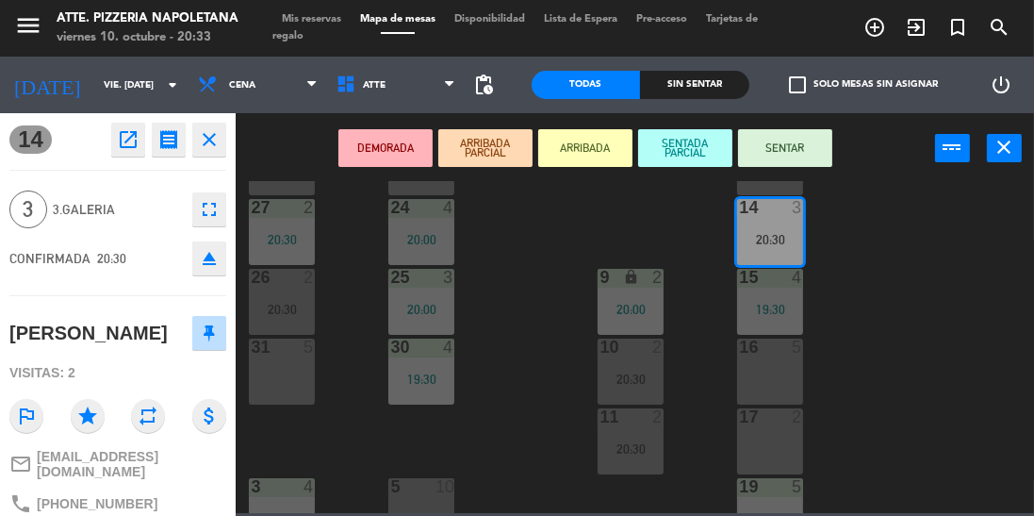
click at [798, 153] on button "SENTAR" at bounding box center [785, 148] width 94 height 38
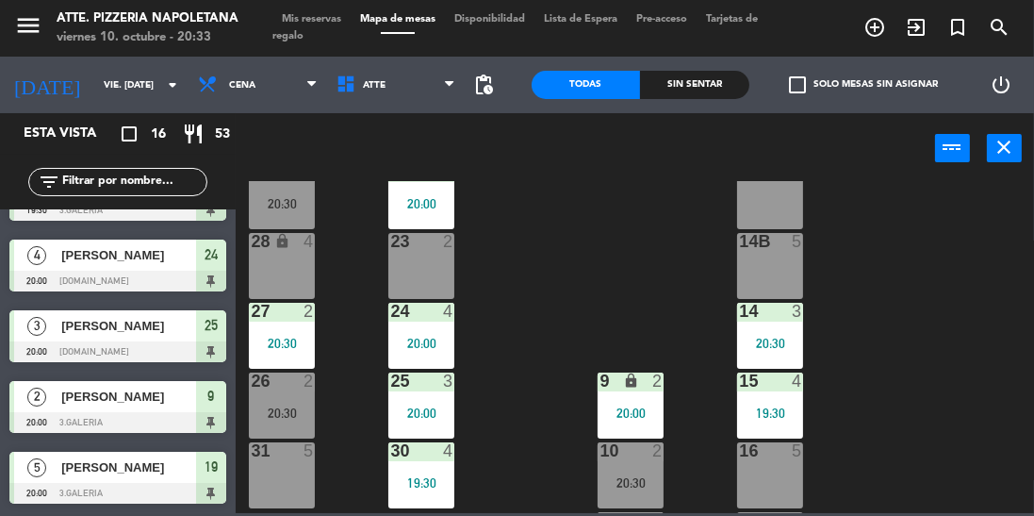
scroll to position [282, 0]
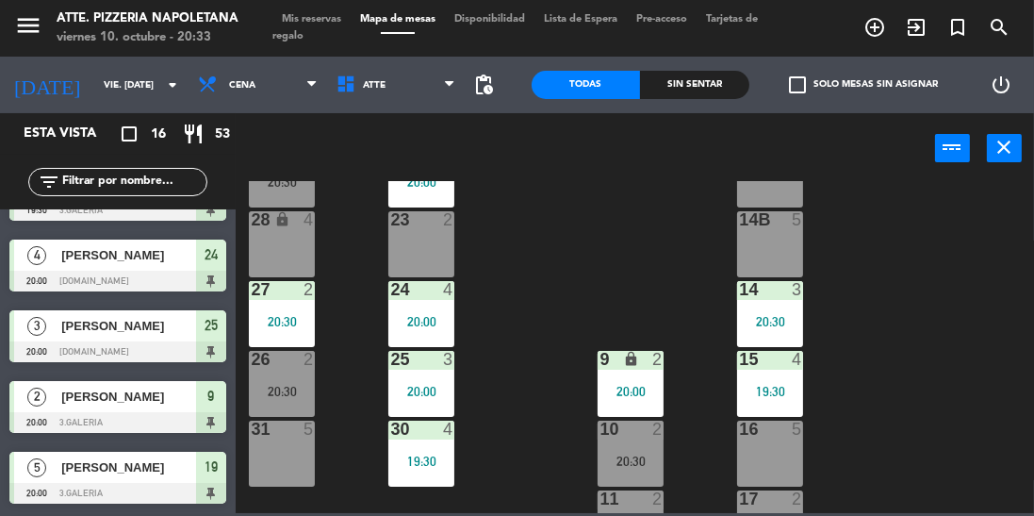
click at [638, 498] on div at bounding box center [631, 498] width 31 height 17
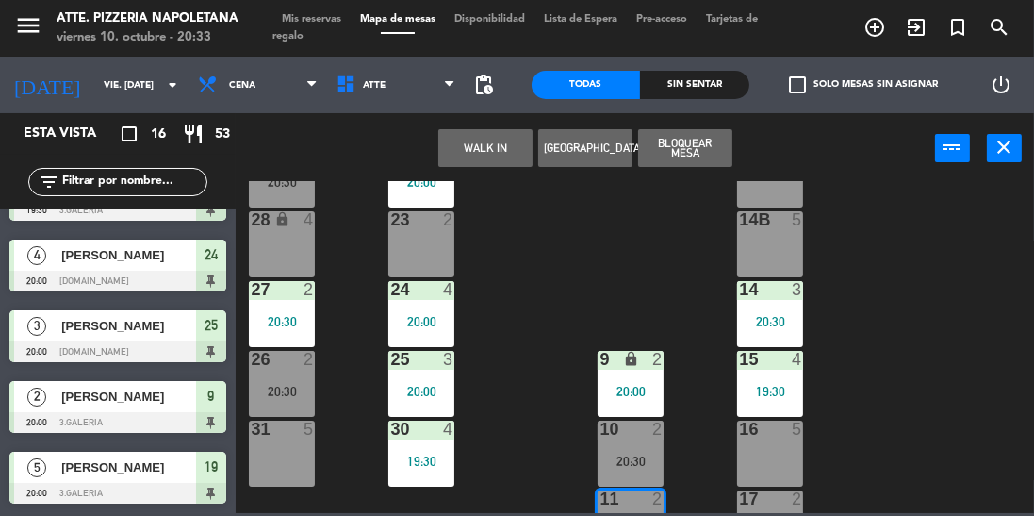
click at [777, 190] on div "13 lock 2" at bounding box center [770, 174] width 66 height 66
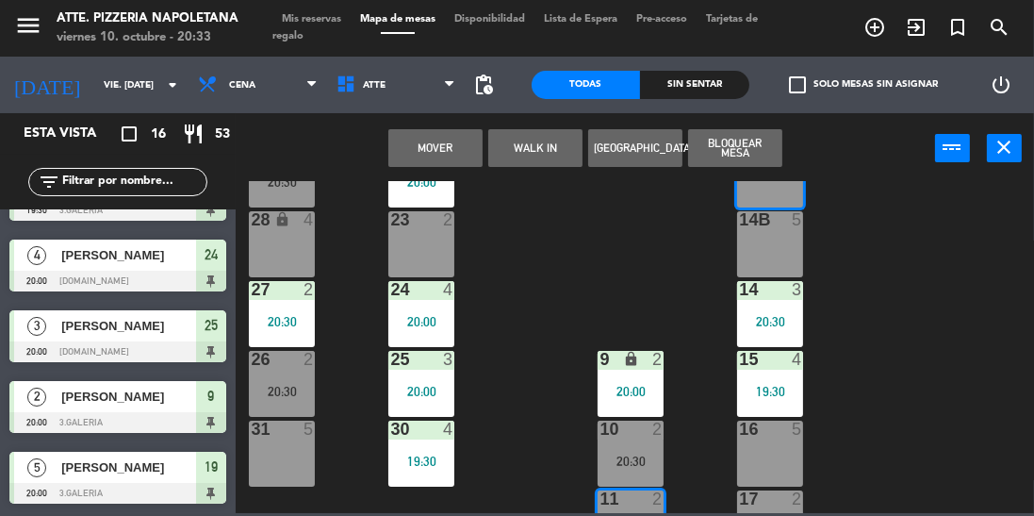
click at [445, 158] on button "Mover" at bounding box center [435, 148] width 94 height 38
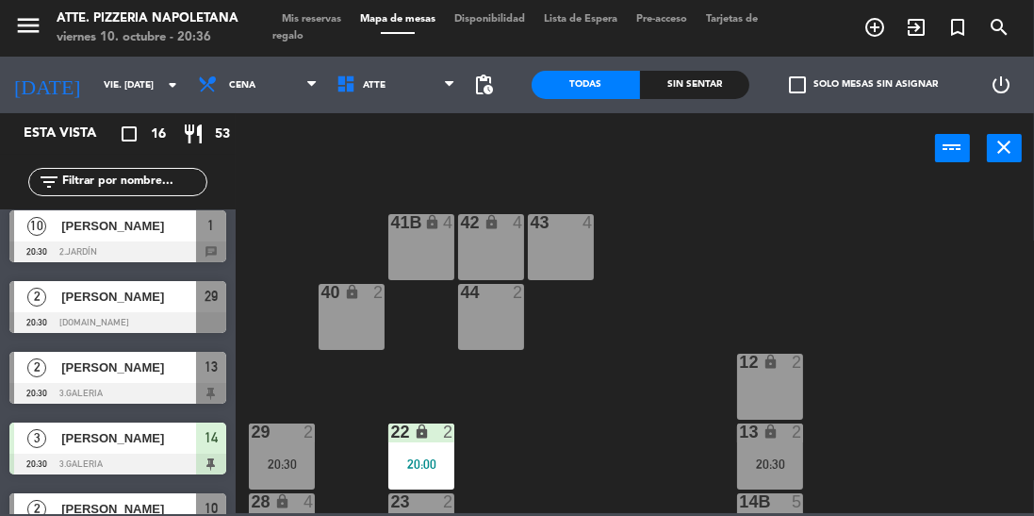
scroll to position [649, 0]
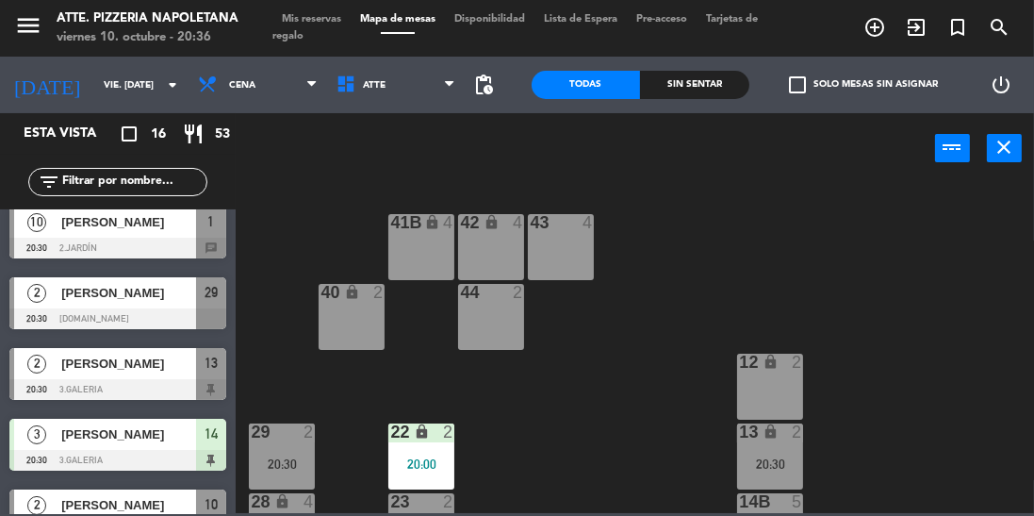
click at [63, 372] on span "[PERSON_NAME]" at bounding box center [128, 363] width 135 height 20
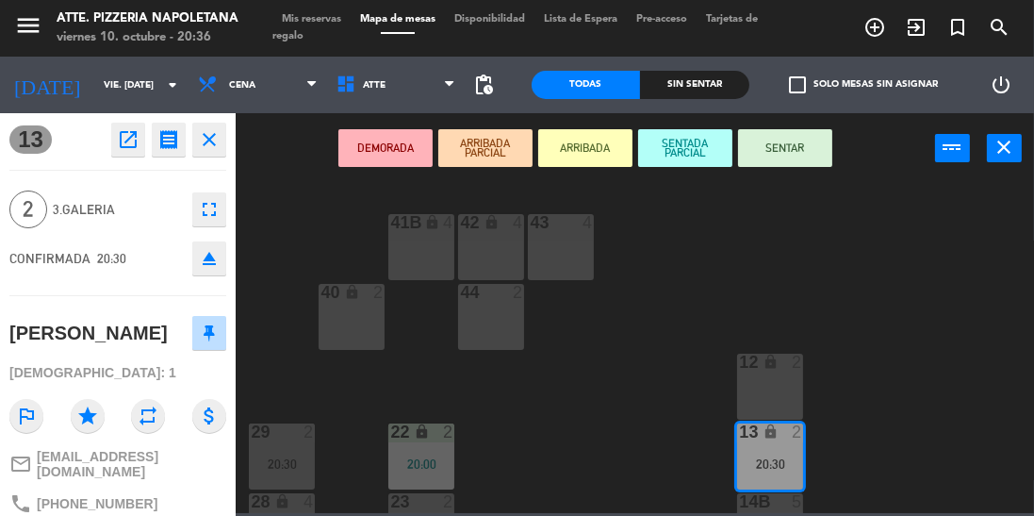
click at [794, 162] on button "SENTAR" at bounding box center [785, 148] width 94 height 38
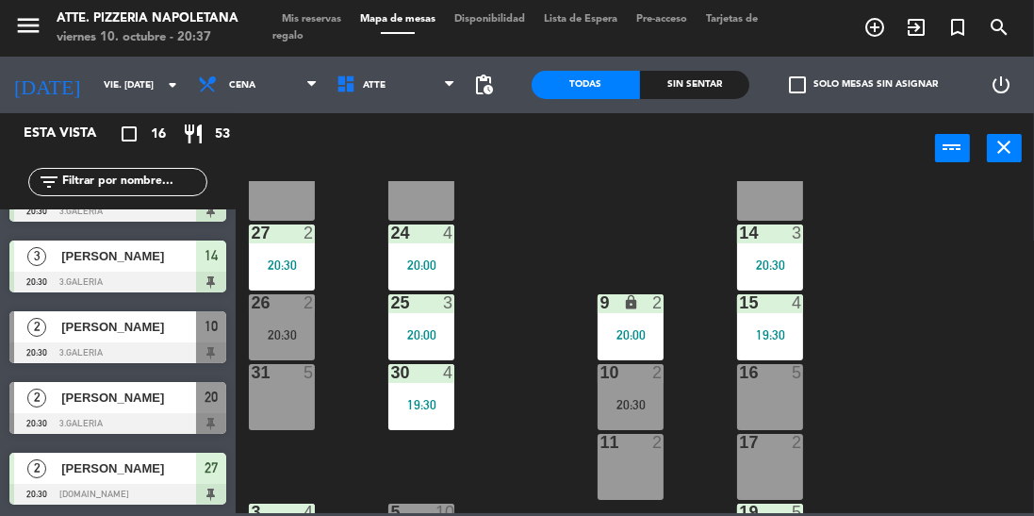
scroll to position [339, 0]
click at [641, 392] on div "10 2 20:30" at bounding box center [631, 396] width 66 height 66
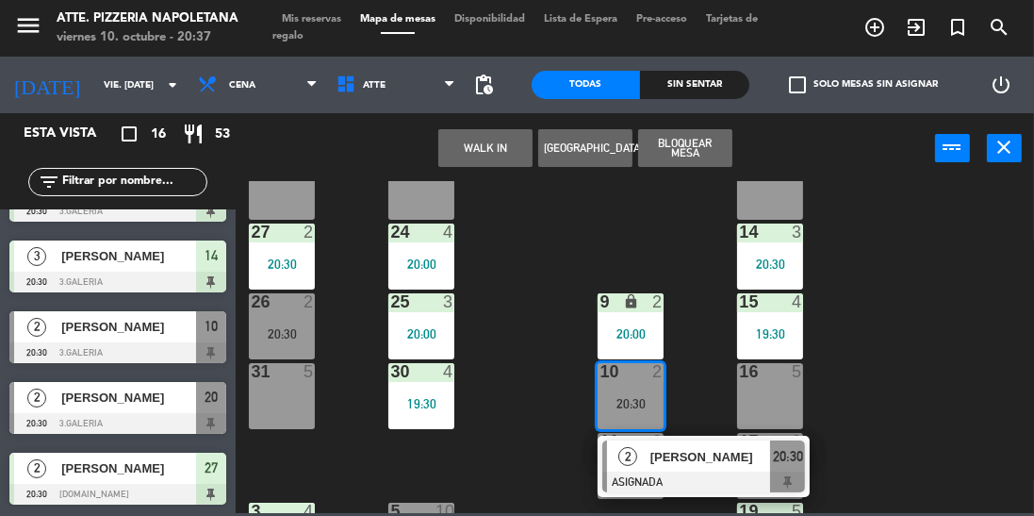
click at [632, 475] on div at bounding box center [703, 481] width 203 height 21
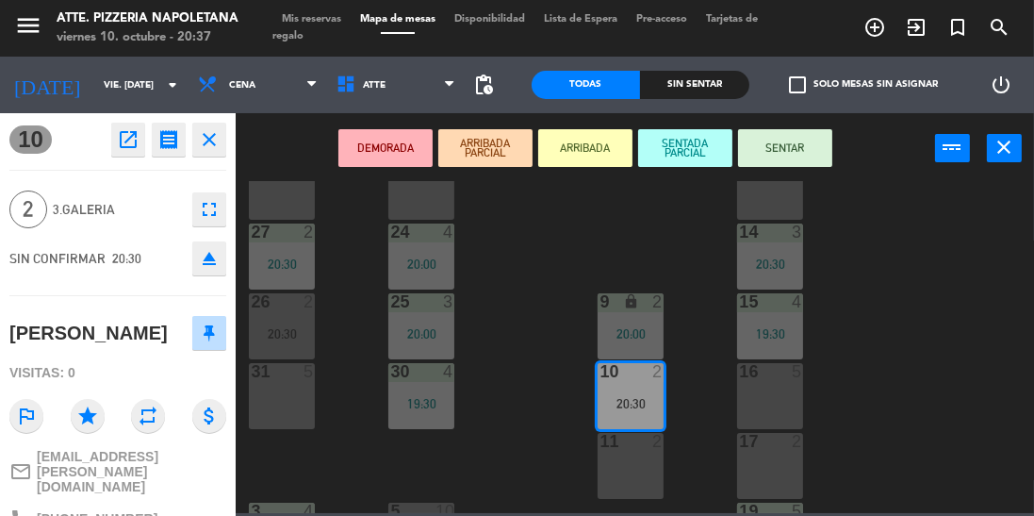
click at [637, 460] on div "11 2" at bounding box center [631, 466] width 66 height 66
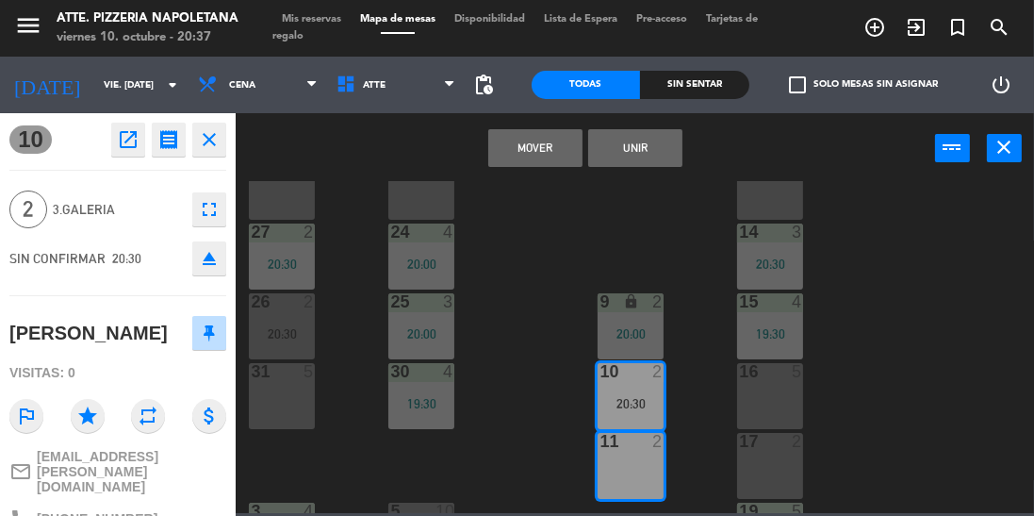
click at [537, 153] on button "Mover" at bounding box center [535, 148] width 94 height 38
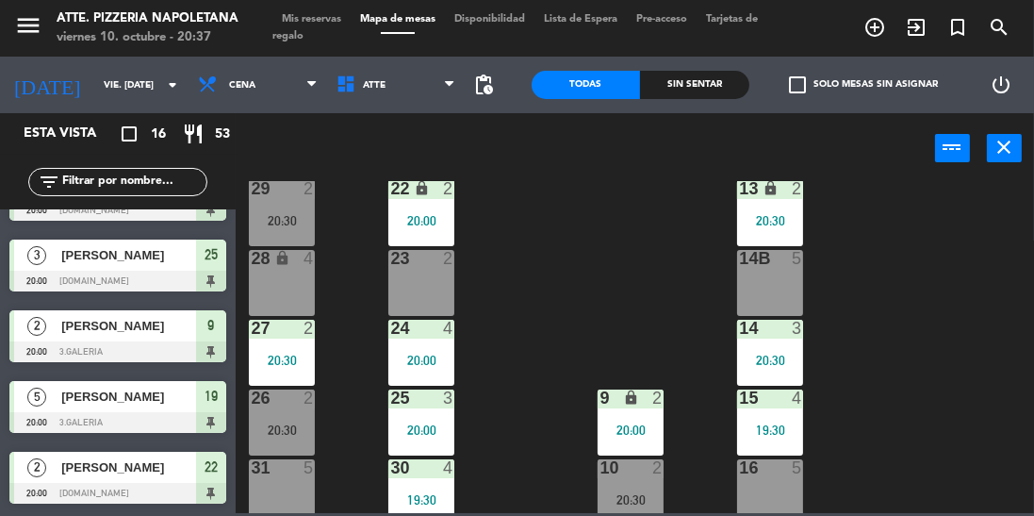
scroll to position [274, 0]
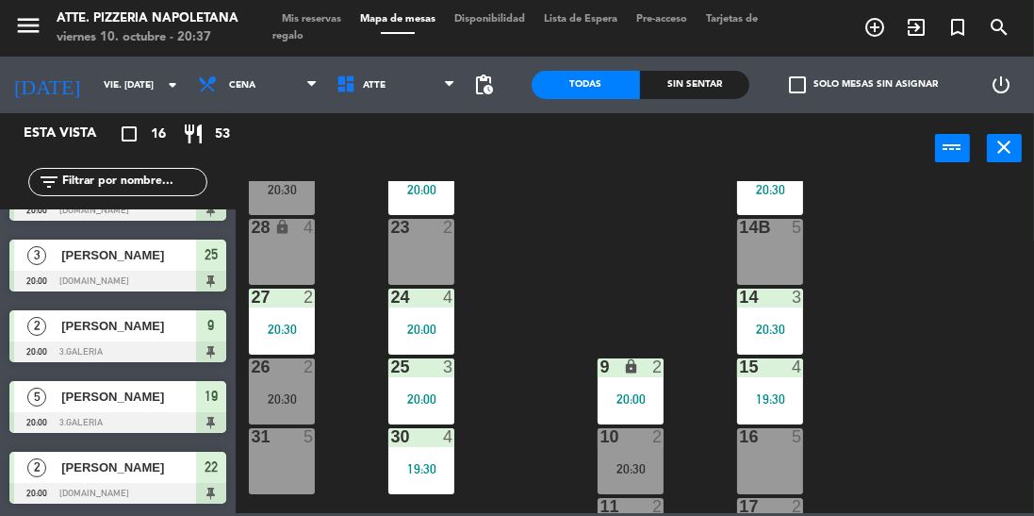
click at [789, 203] on div "13 lock 2 20:30" at bounding box center [770, 182] width 66 height 66
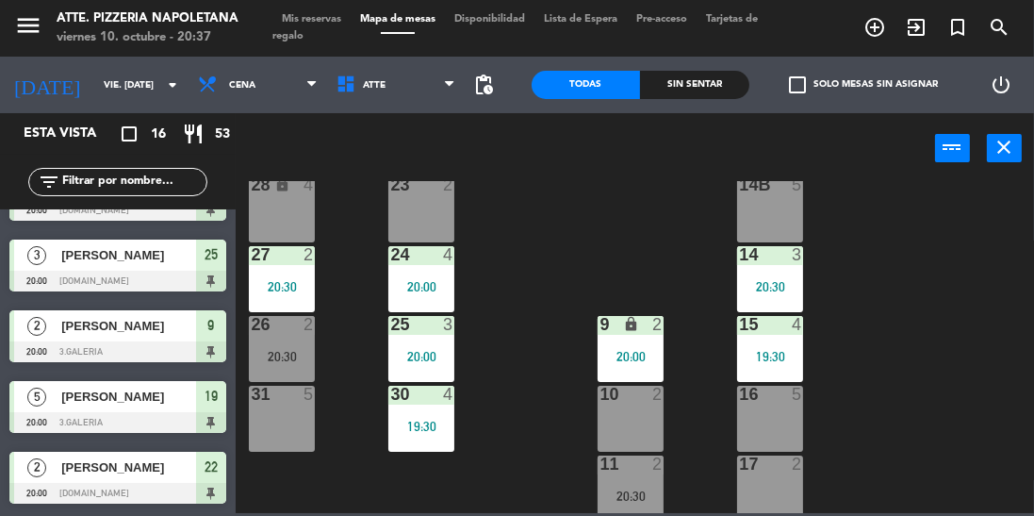
scroll to position [321, 0]
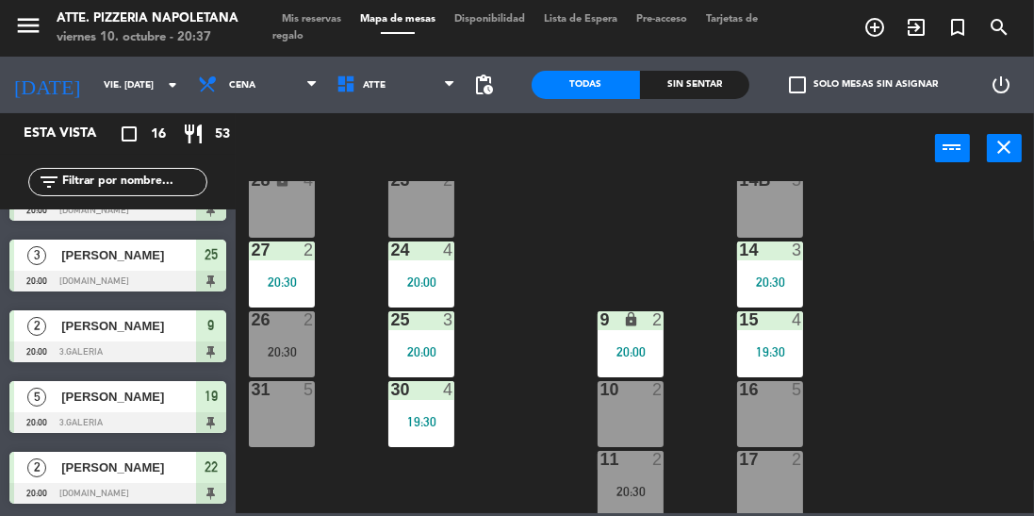
click at [640, 422] on div "10 2" at bounding box center [631, 414] width 66 height 66
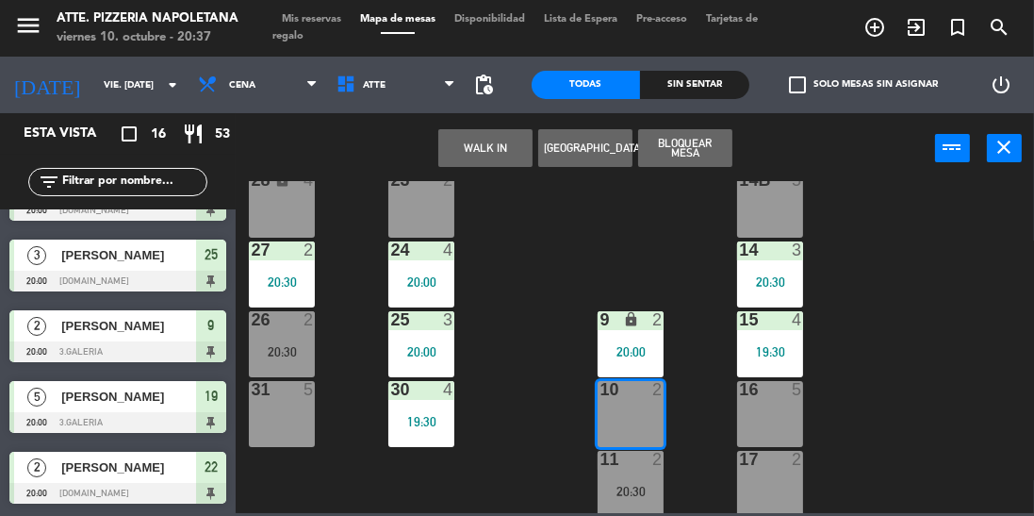
click at [504, 141] on button "WALK IN" at bounding box center [485, 148] width 94 height 38
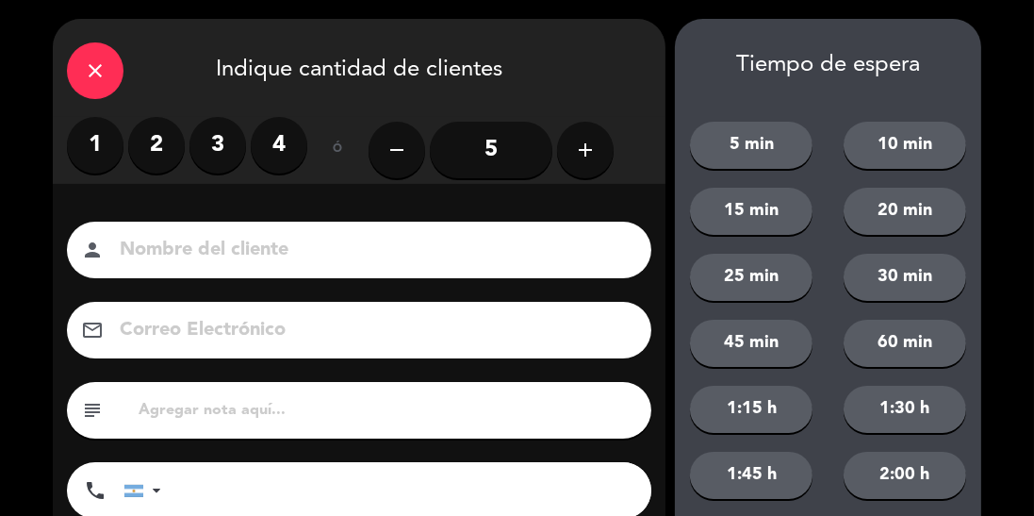
click at [102, 74] on icon "close" at bounding box center [95, 70] width 23 height 23
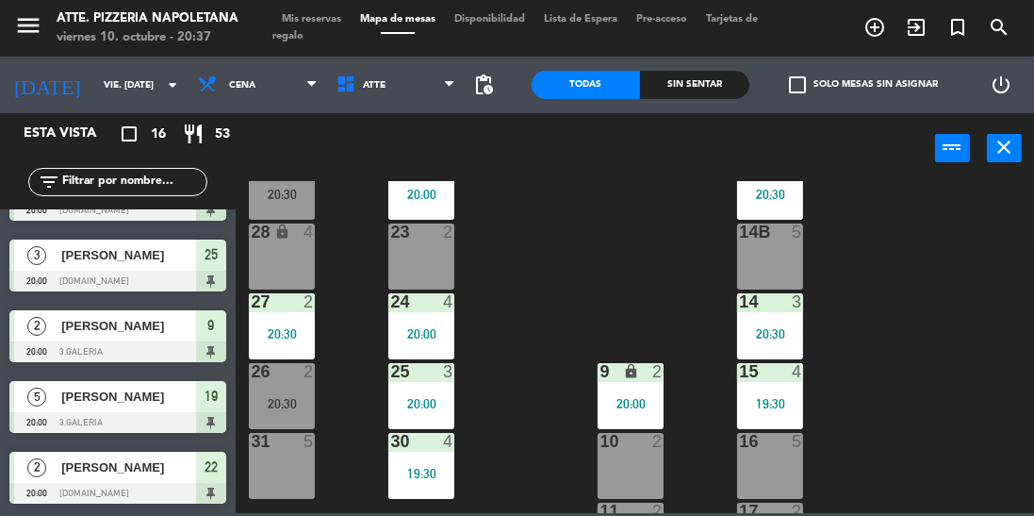
scroll to position [269, 0]
click at [774, 198] on div "20:30" at bounding box center [770, 195] width 66 height 13
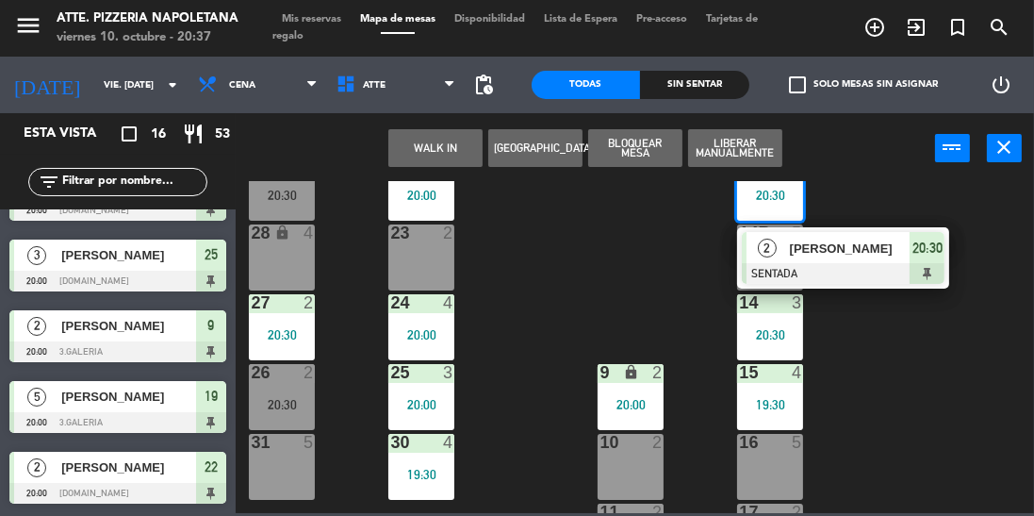
click at [635, 448] on div at bounding box center [631, 442] width 31 height 17
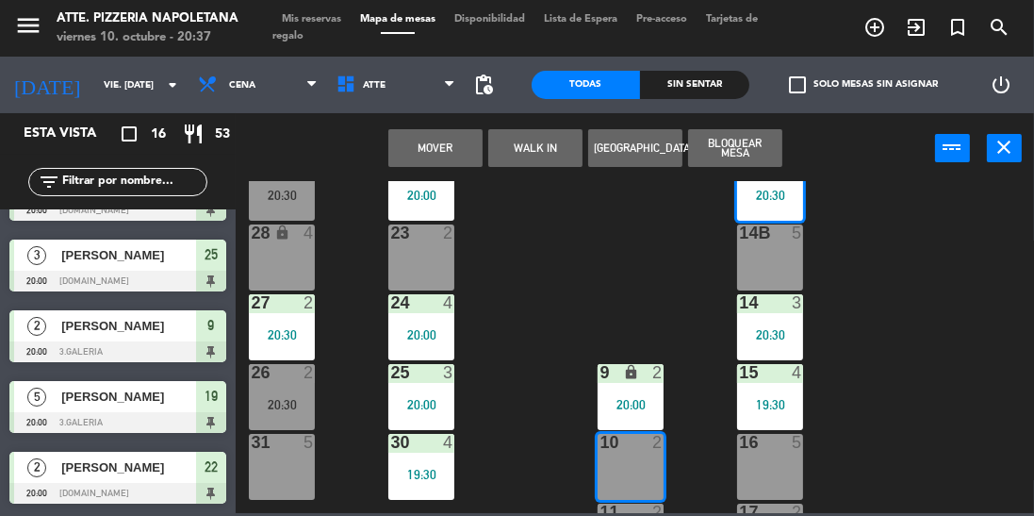
click at [468, 164] on button "Mover" at bounding box center [435, 148] width 94 height 38
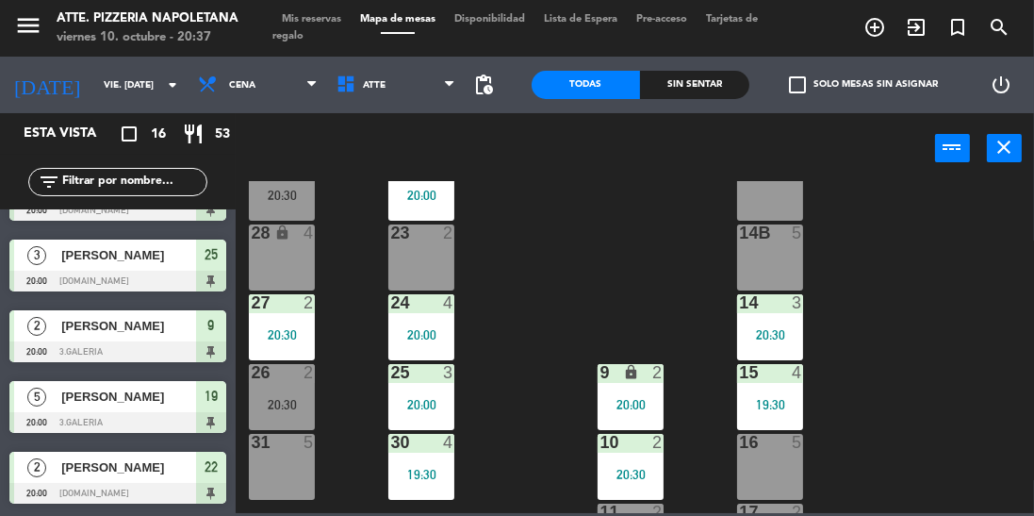
scroll to position [276, 0]
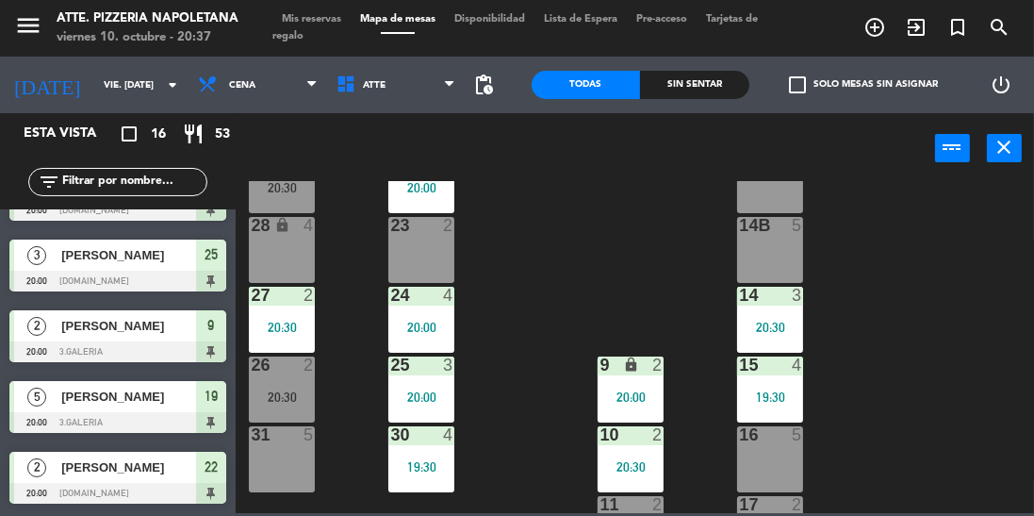
click at [646, 505] on div at bounding box center [631, 504] width 31 height 17
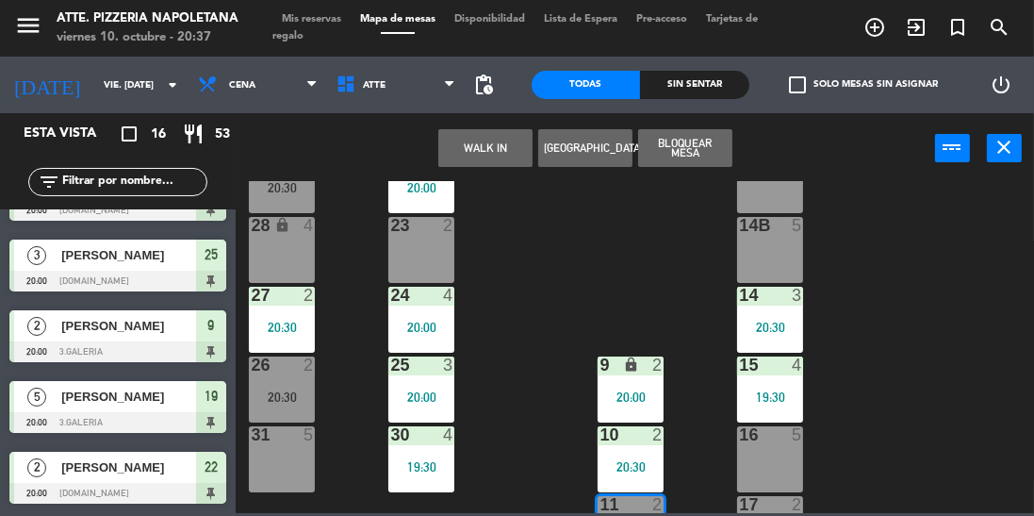
click at [778, 194] on div "13 lock 2" at bounding box center [770, 180] width 66 height 66
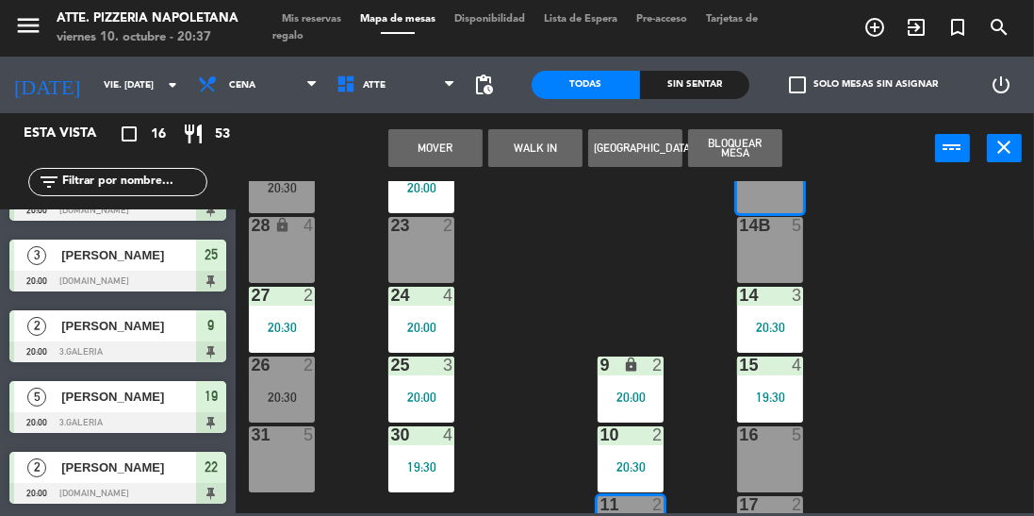
click at [438, 158] on button "Mover" at bounding box center [435, 148] width 94 height 38
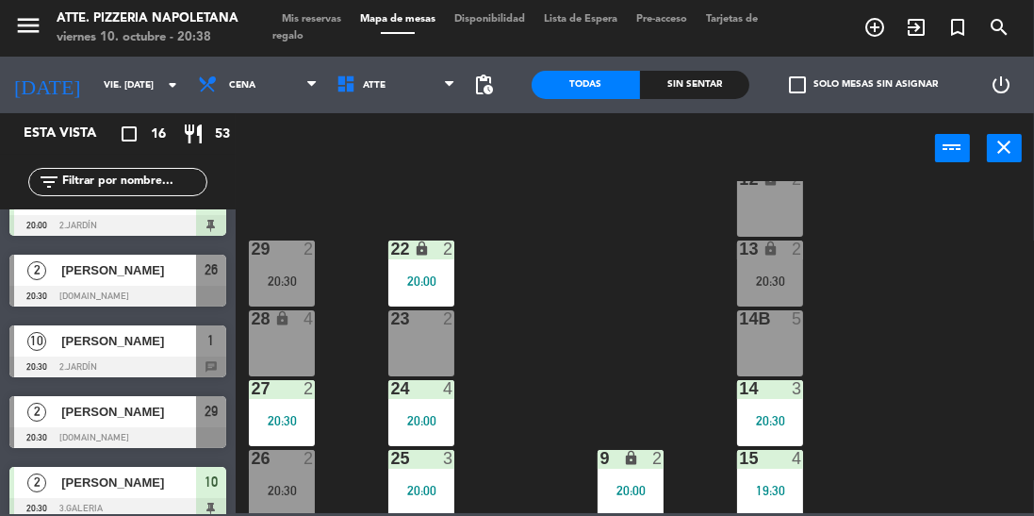
scroll to position [827, 0]
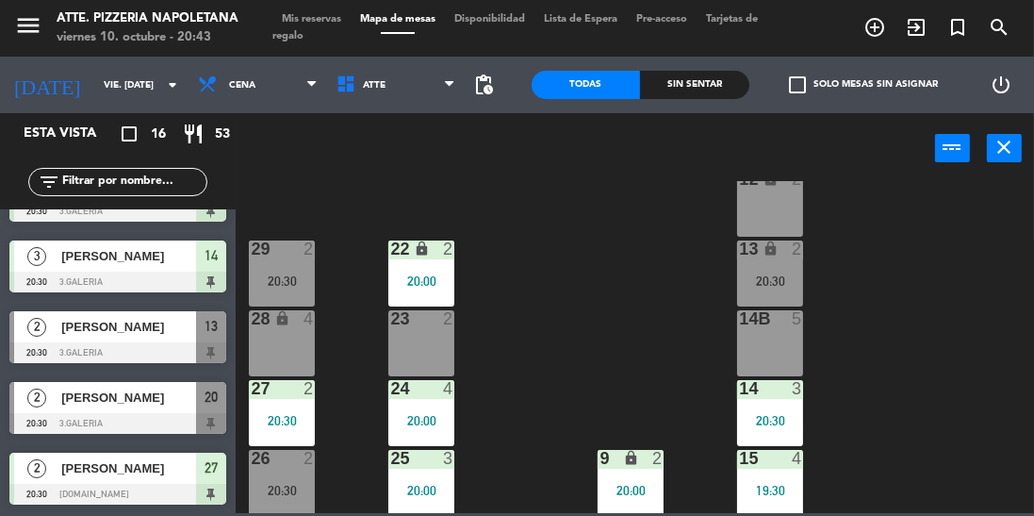
click at [55, 327] on div "2" at bounding box center [36, 326] width 45 height 31
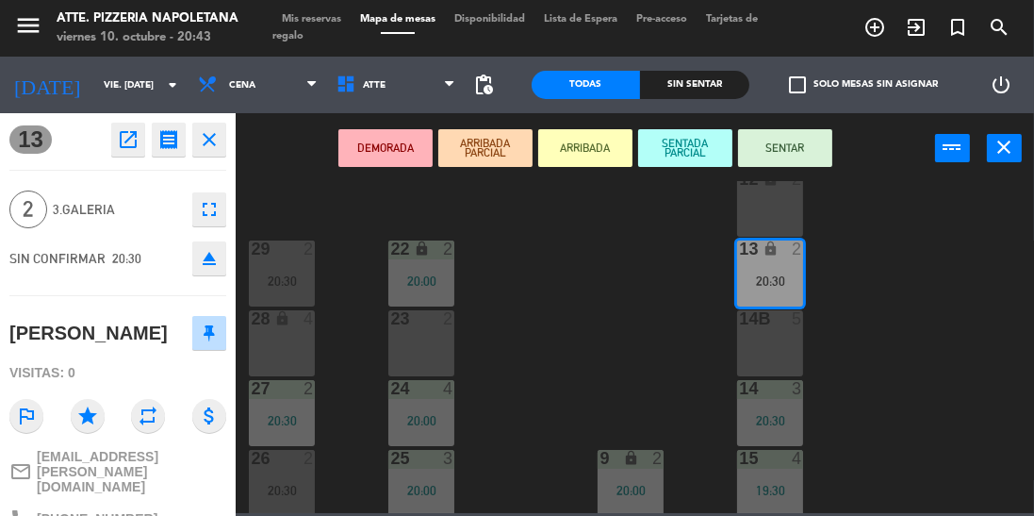
click at [375, 158] on button "DEMORADA" at bounding box center [385, 148] width 94 height 38
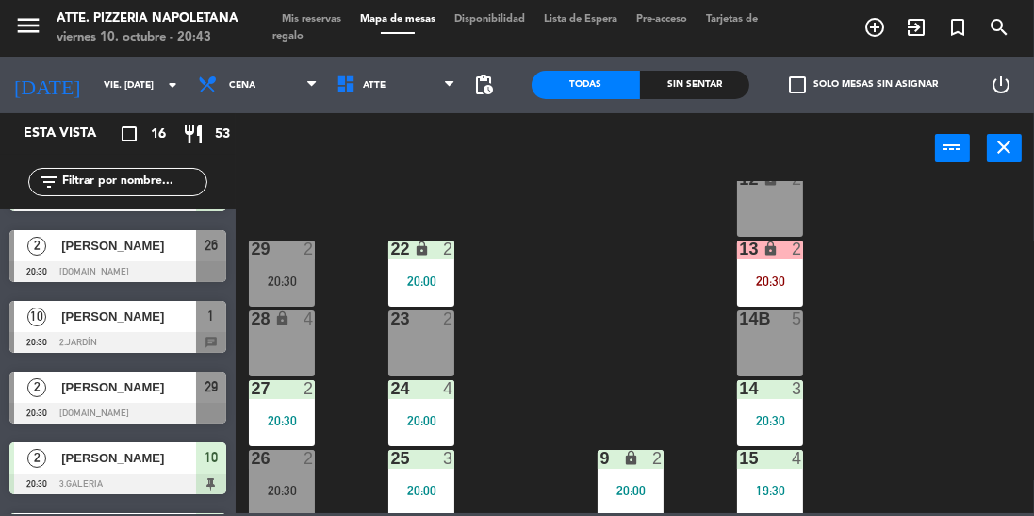
scroll to position [574, 0]
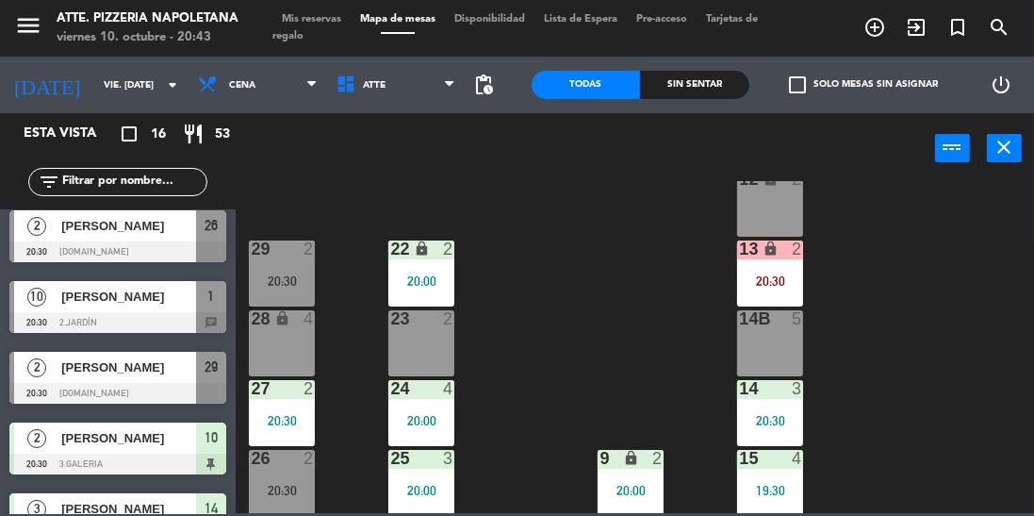
click at [43, 298] on span "10" at bounding box center [36, 297] width 19 height 19
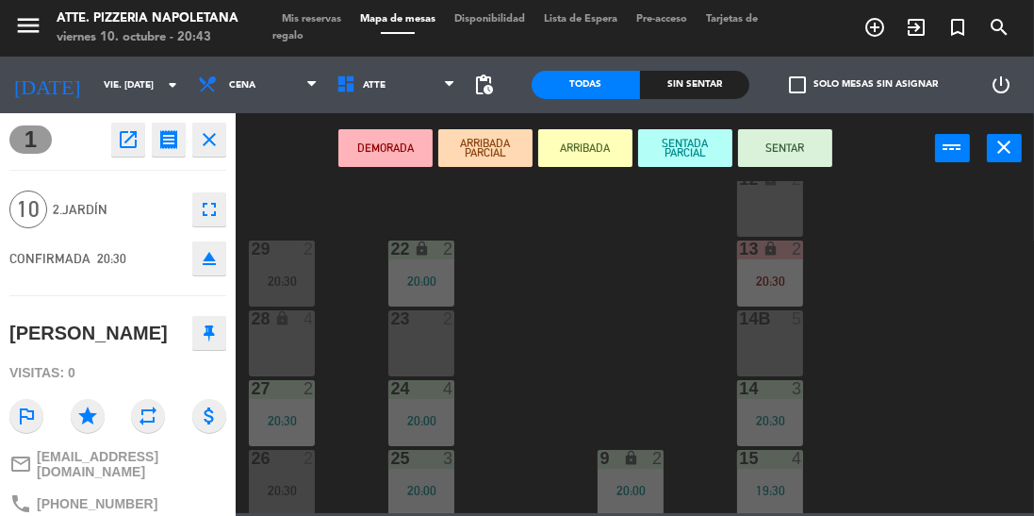
click at [792, 153] on button "SENTAR" at bounding box center [785, 148] width 94 height 38
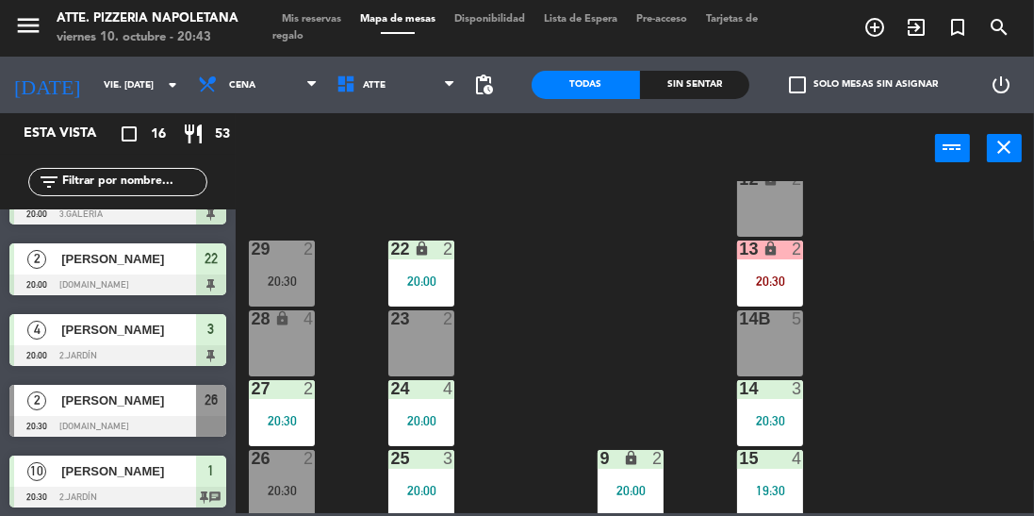
scroll to position [0, 0]
